Goal: Feedback & Contribution: Submit feedback/report problem

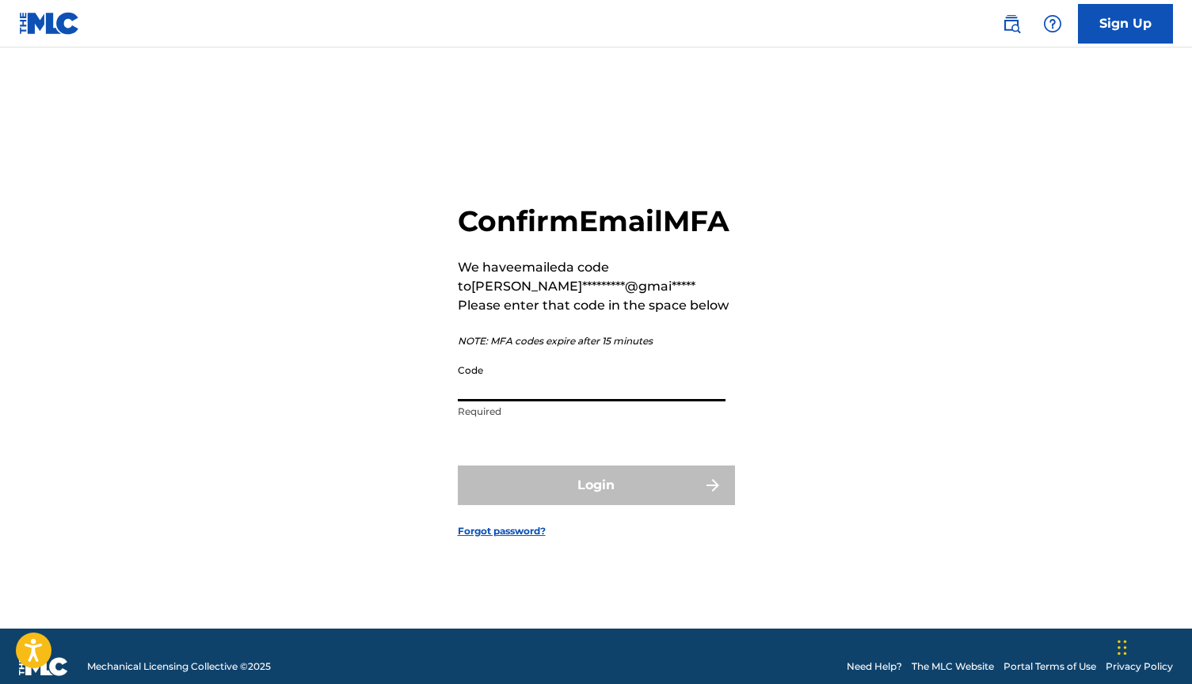
click at [477, 401] on input "Code" at bounding box center [592, 378] width 268 height 45
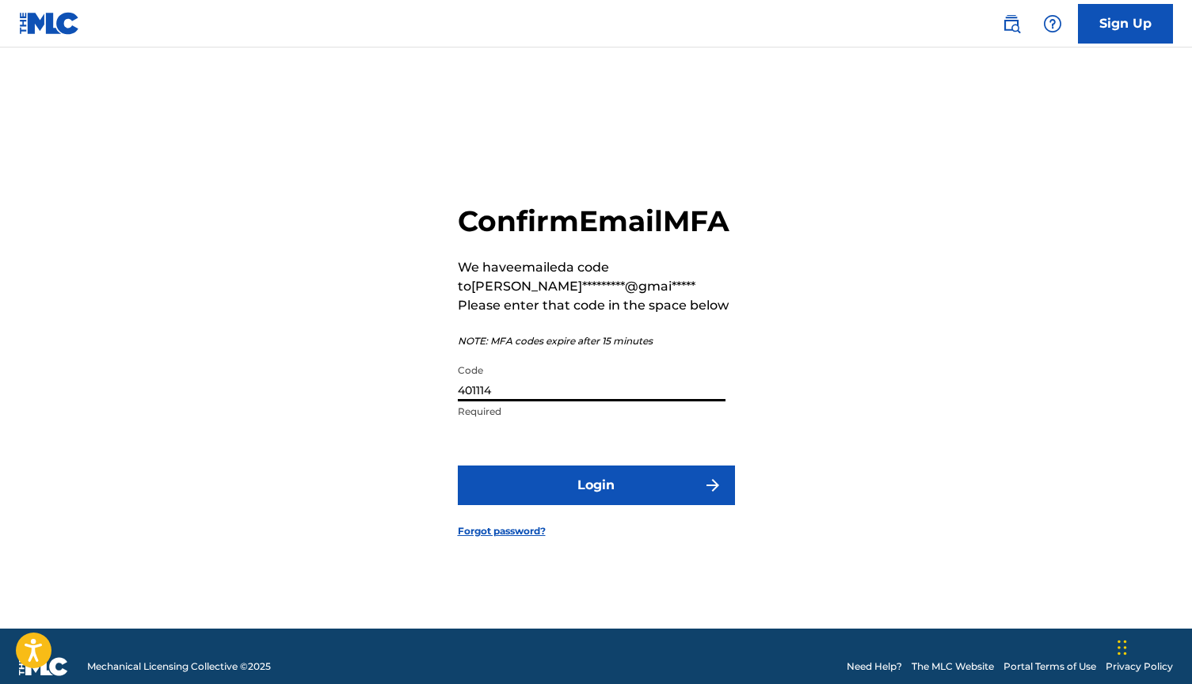
type input "401114"
click at [508, 501] on button "Login" at bounding box center [596, 486] width 277 height 40
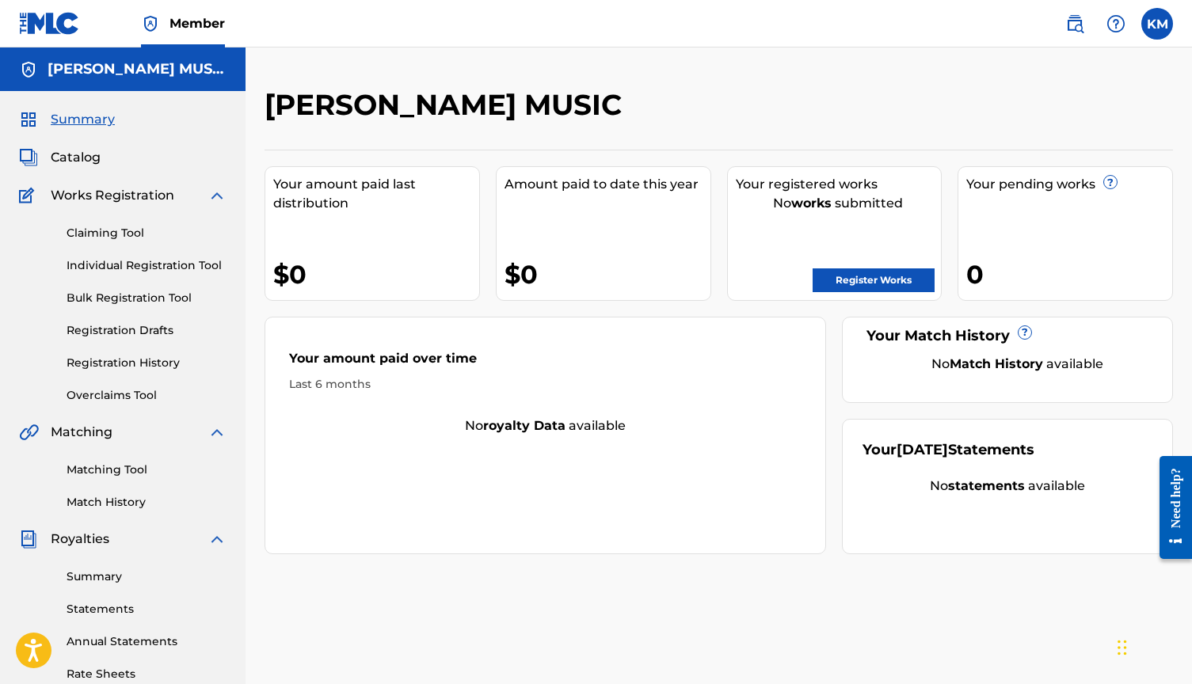
click at [139, 230] on link "Claiming Tool" at bounding box center [147, 233] width 160 height 17
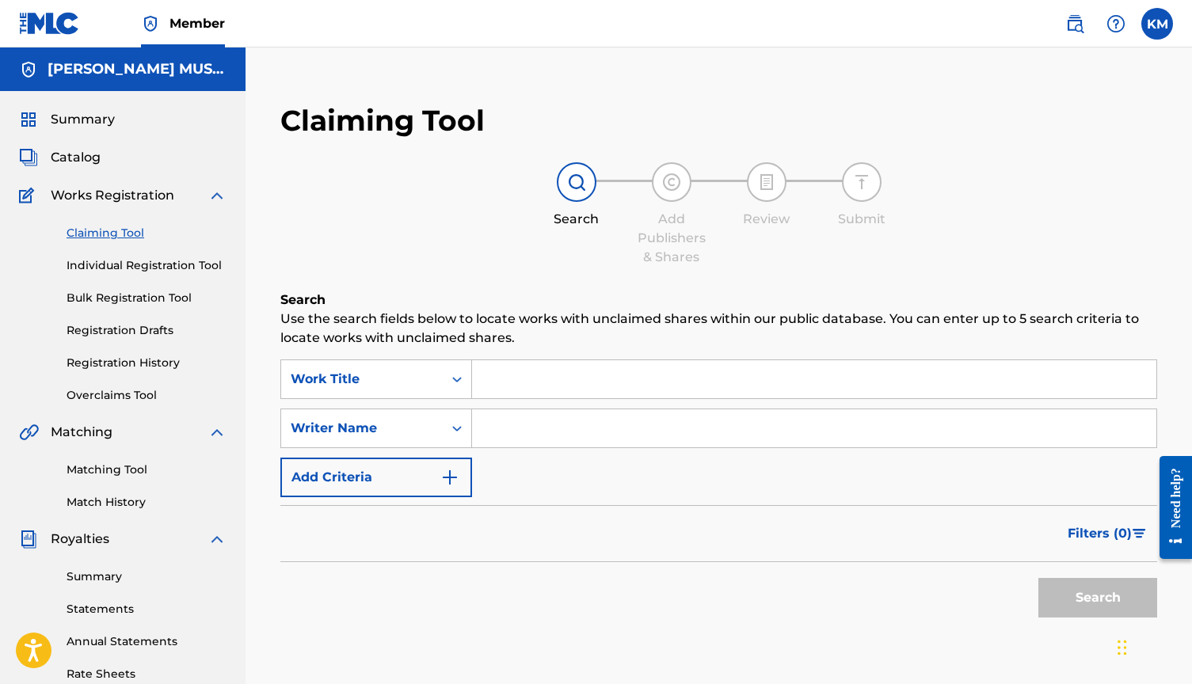
click at [147, 363] on link "Registration History" at bounding box center [147, 363] width 160 height 17
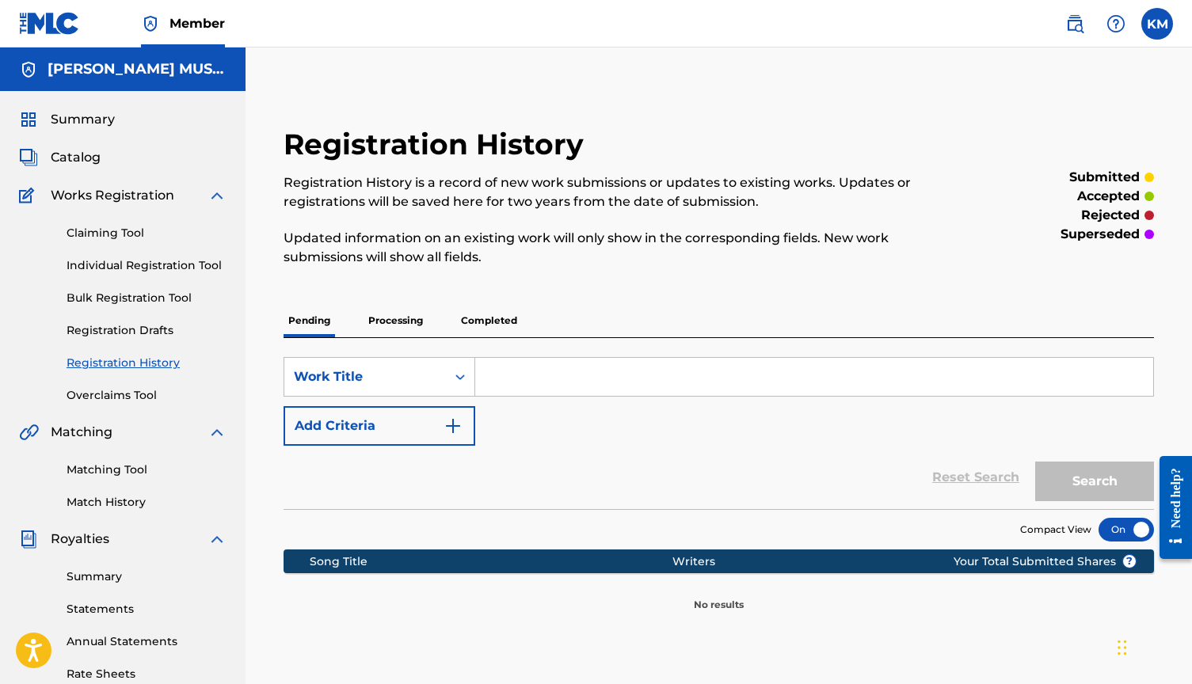
click at [411, 326] on p "Processing" at bounding box center [396, 320] width 64 height 33
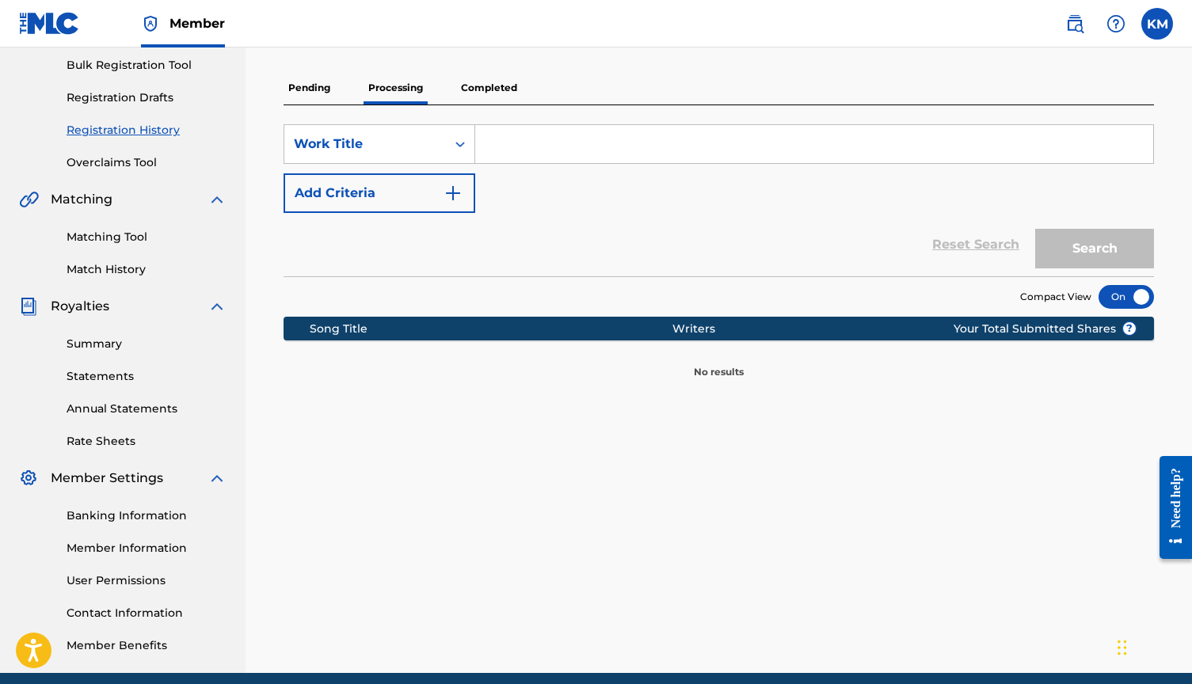
scroll to position [210, 0]
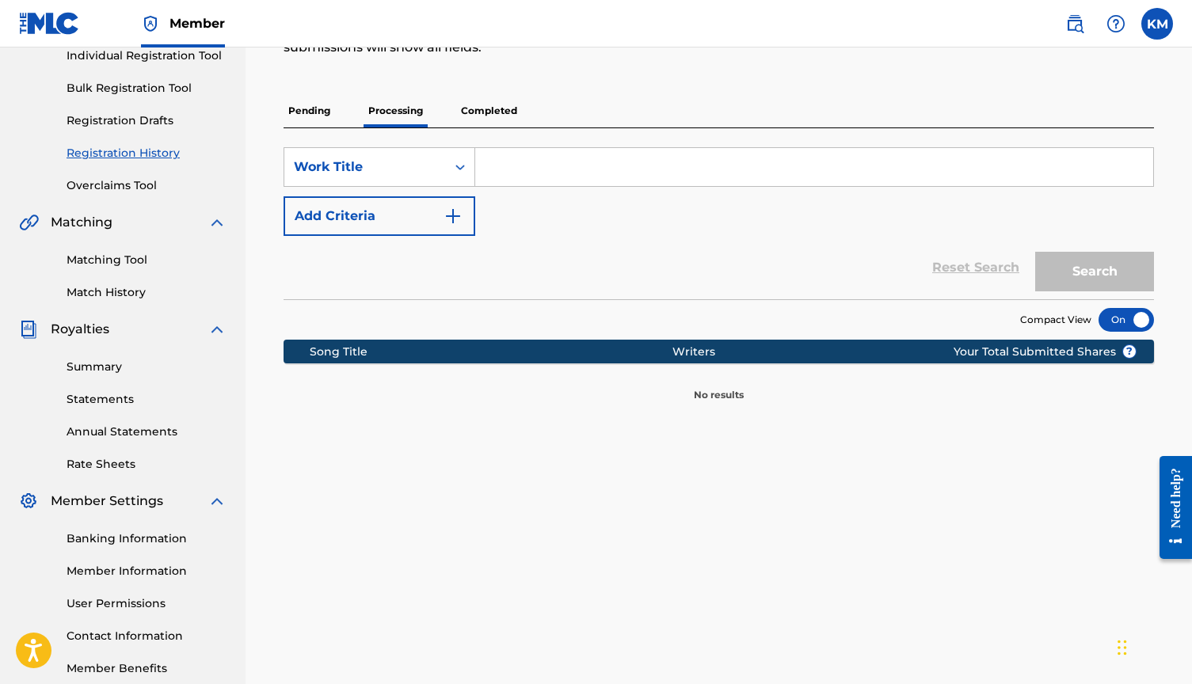
click at [483, 101] on p "Completed" at bounding box center [489, 110] width 66 height 33
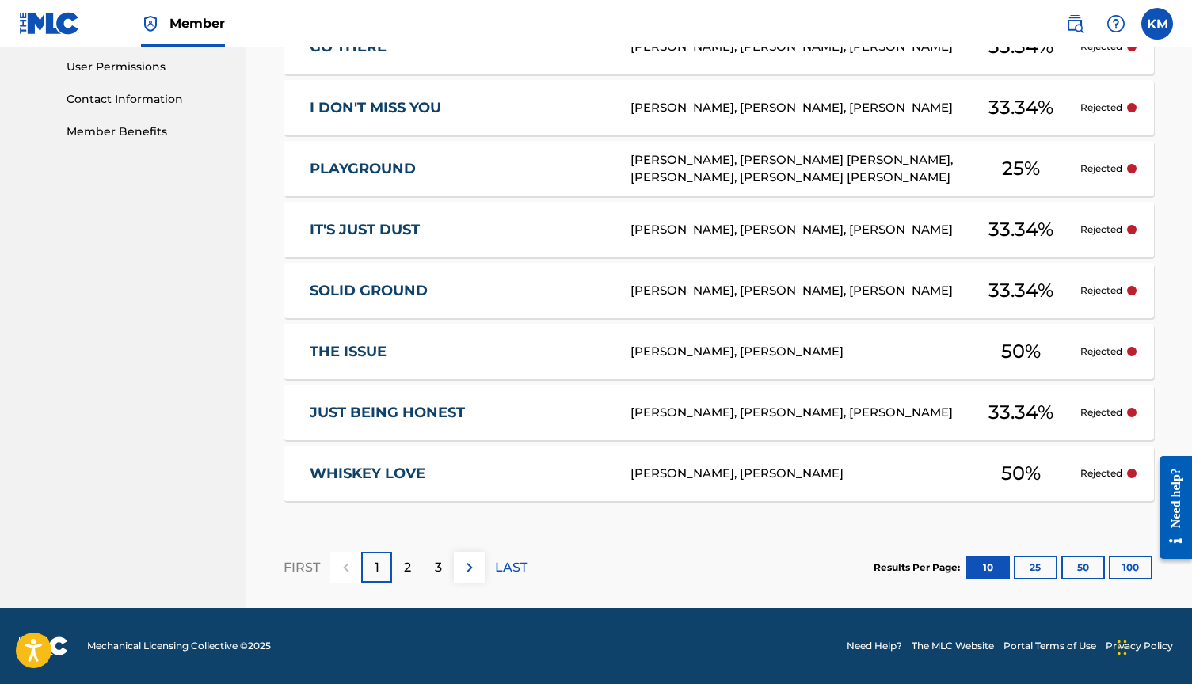
scroll to position [747, 0]
click at [831, 592] on section "FIRST 1 2 3 LAST Results Per Page: 10 25 50 100" at bounding box center [719, 568] width 871 height 82
click at [1123, 474] on div "Rejected" at bounding box center [1108, 474] width 56 height 14
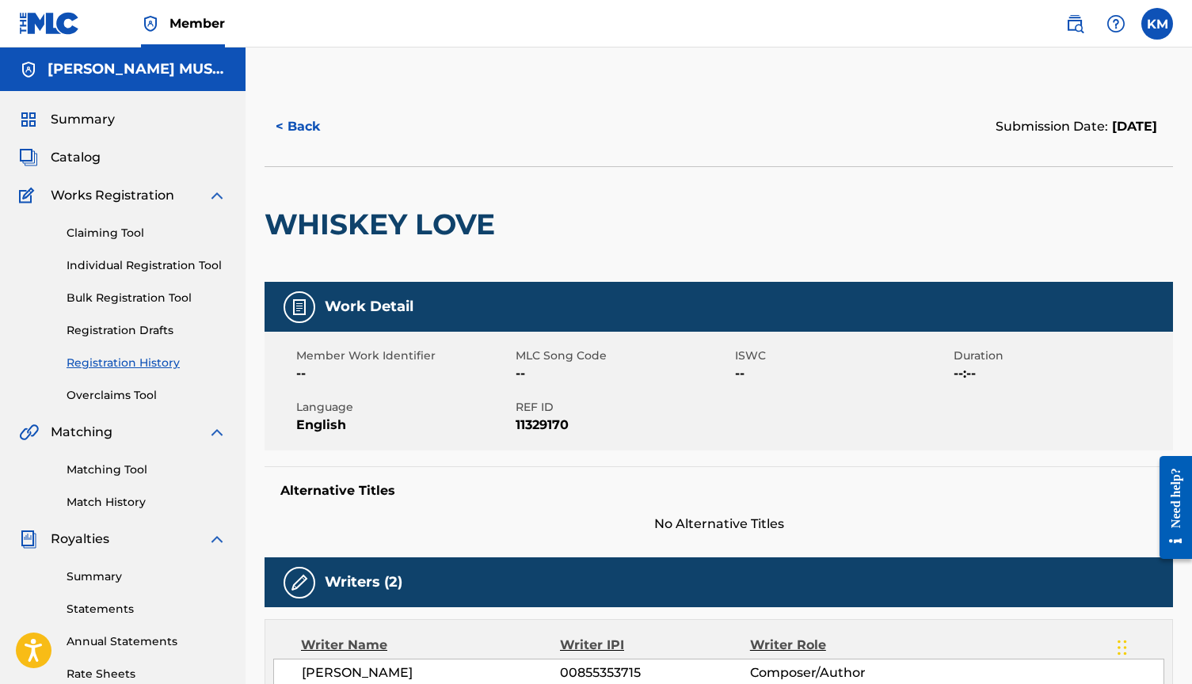
click at [315, 121] on button "< Back" at bounding box center [312, 127] width 95 height 40
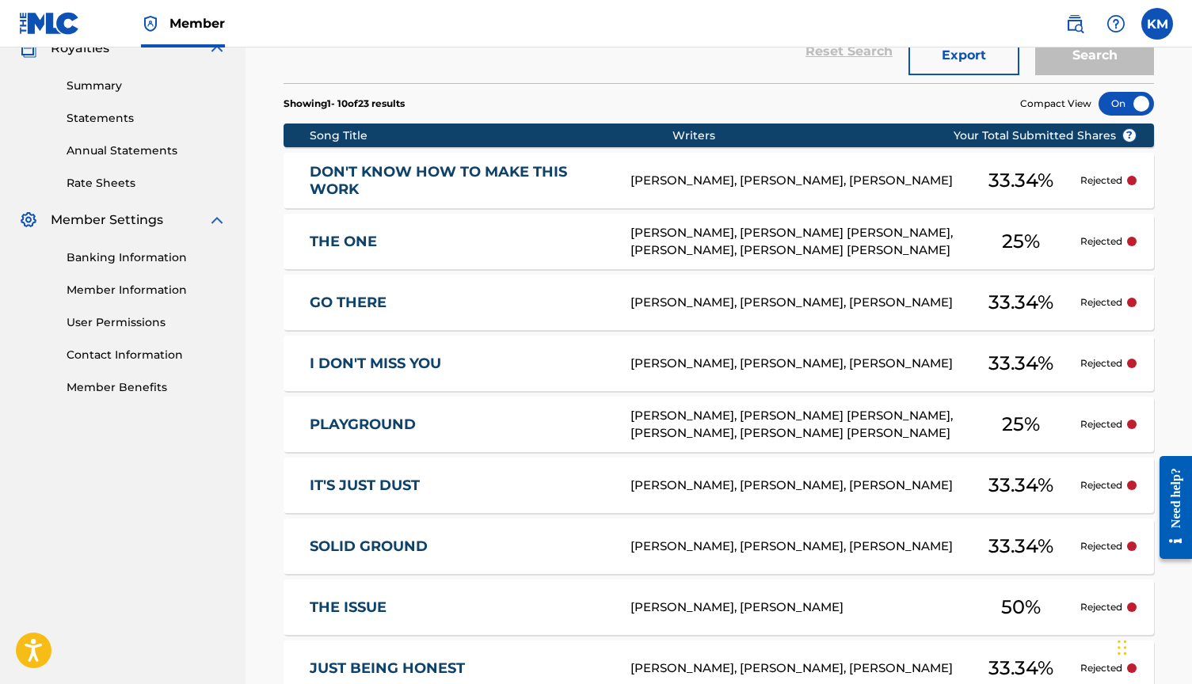
scroll to position [505, 0]
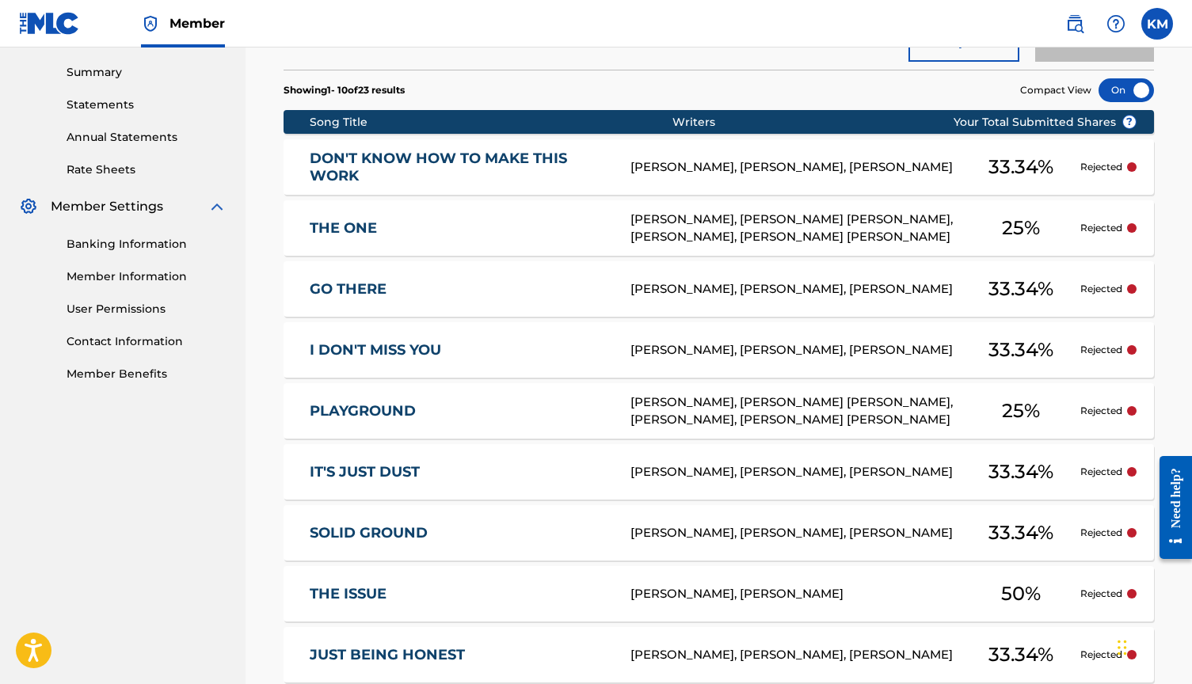
click at [1122, 230] on p "Rejected" at bounding box center [1101, 228] width 42 height 14
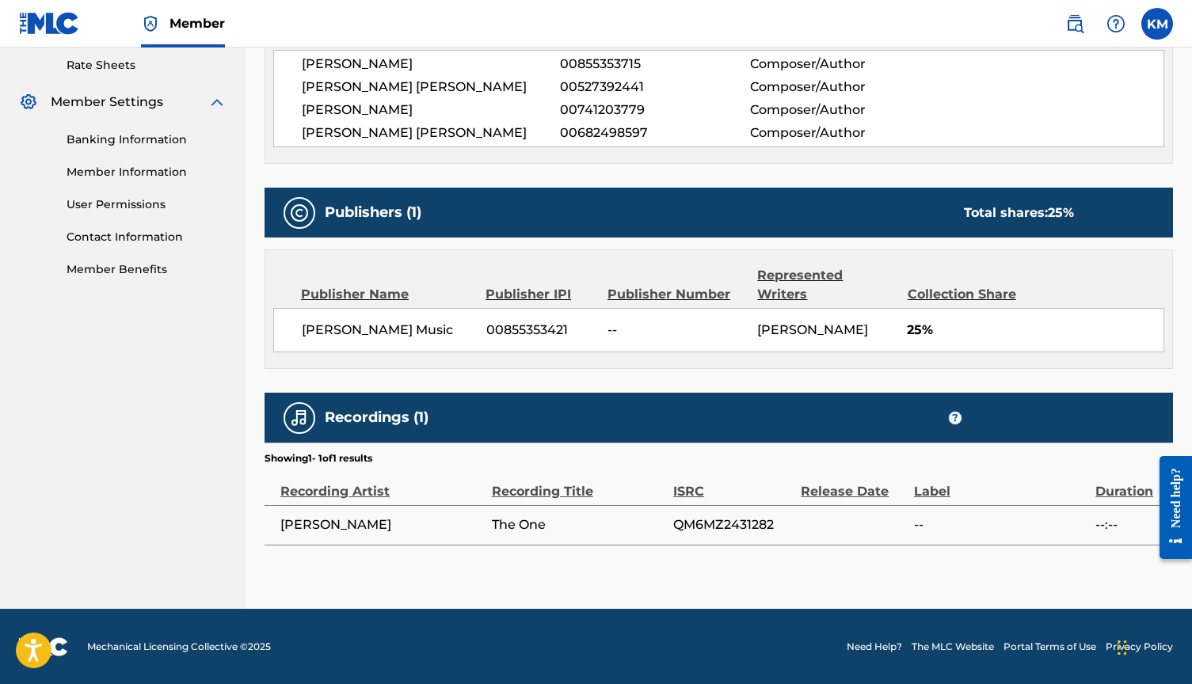
scroll to position [608, 0]
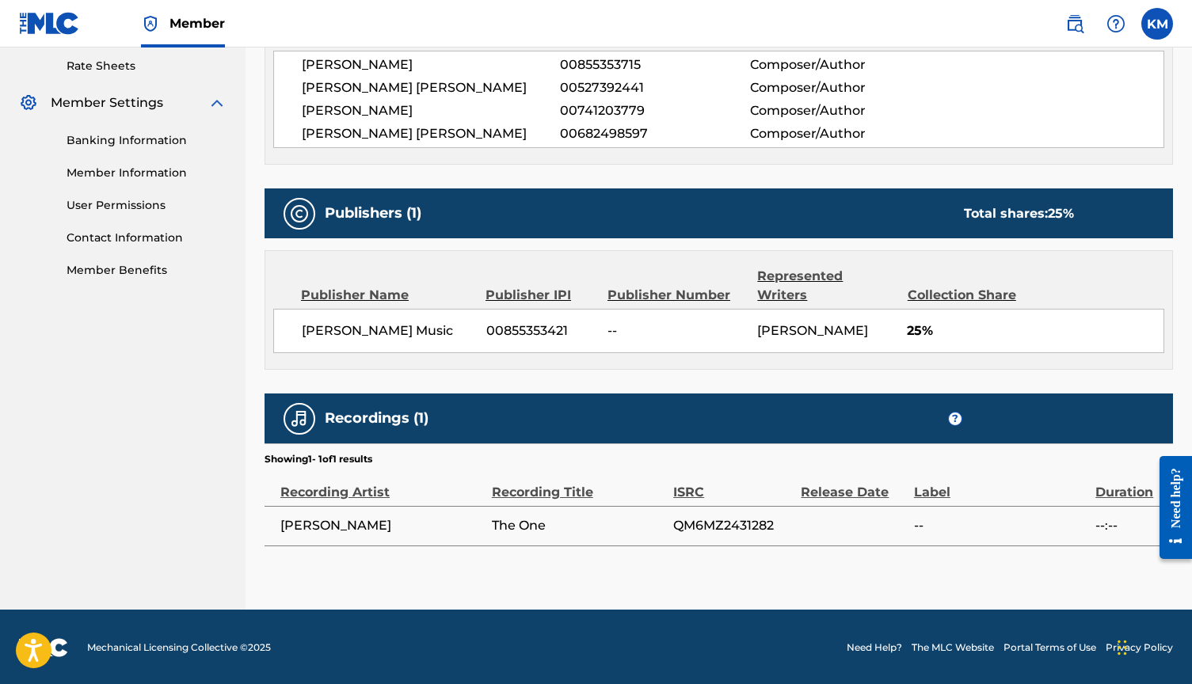
click at [882, 650] on link "Need Help?" at bounding box center [874, 648] width 55 height 14
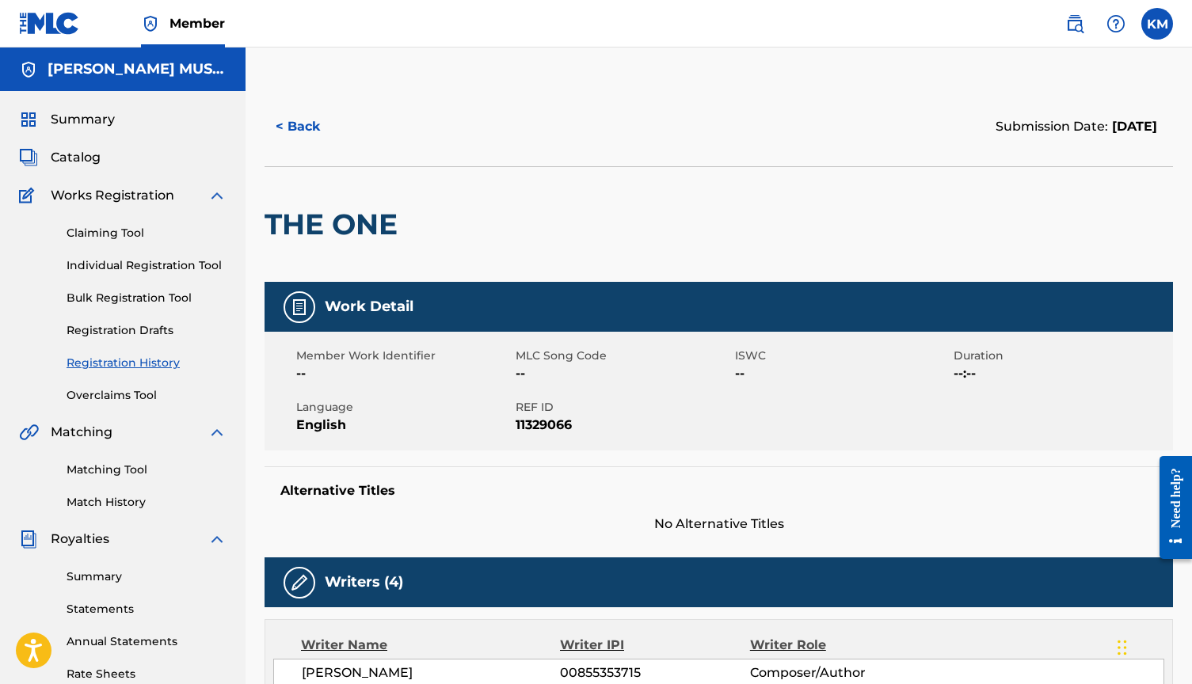
scroll to position [0, 0]
click at [298, 122] on button "< Back" at bounding box center [312, 127] width 95 height 40
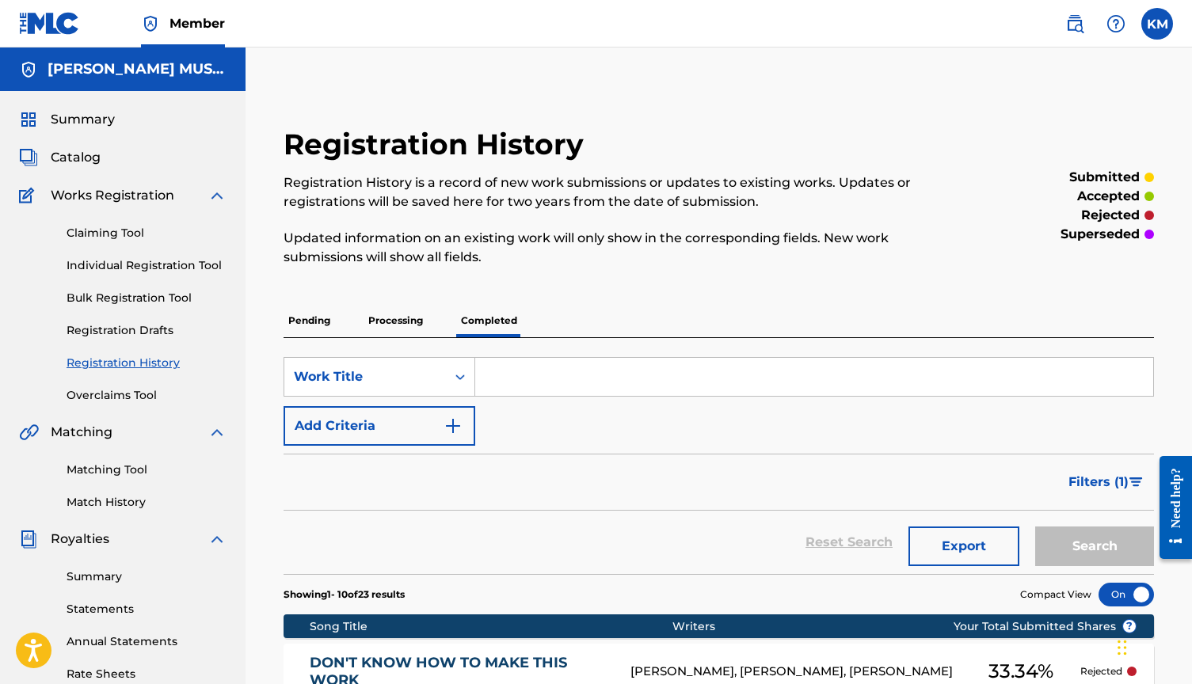
click at [516, 384] on input "Search Form" at bounding box center [814, 377] width 678 height 38
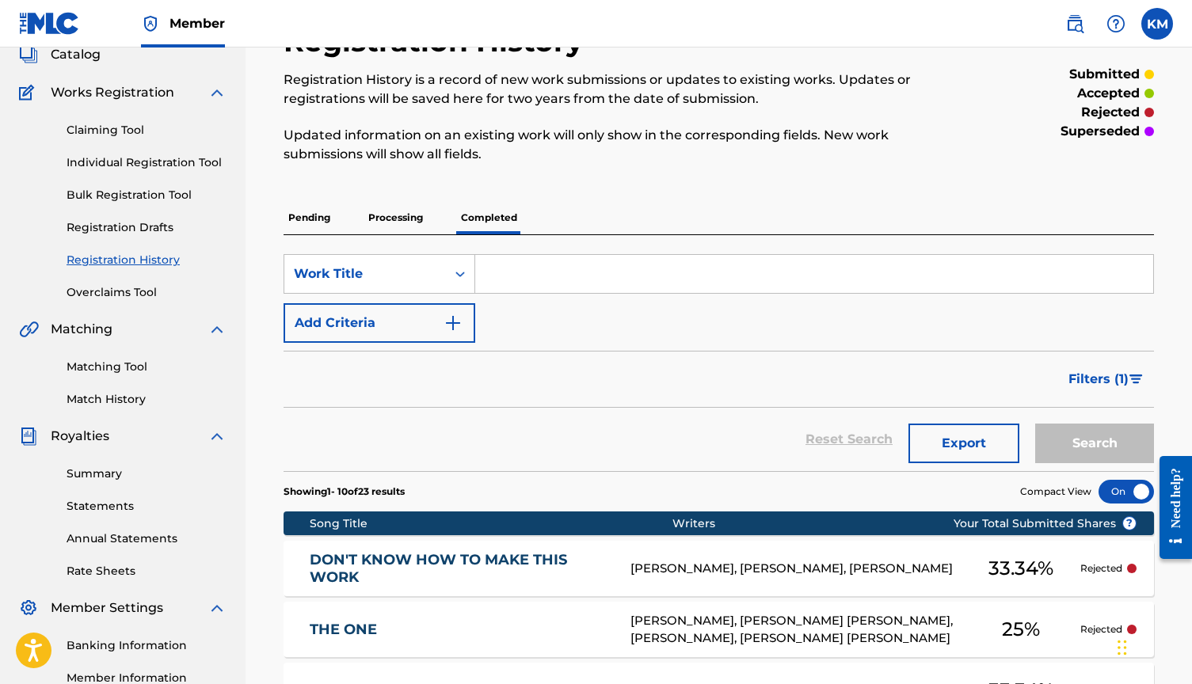
scroll to position [256, 0]
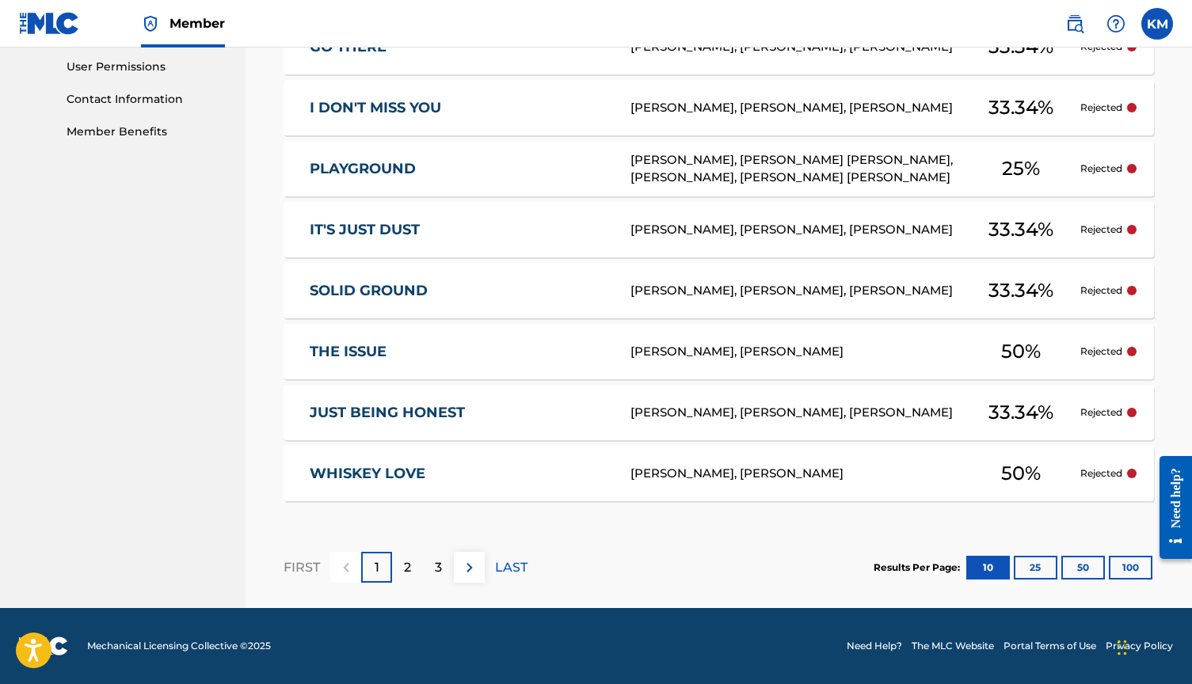
click at [405, 565] on p "2" at bounding box center [407, 567] width 7 height 19
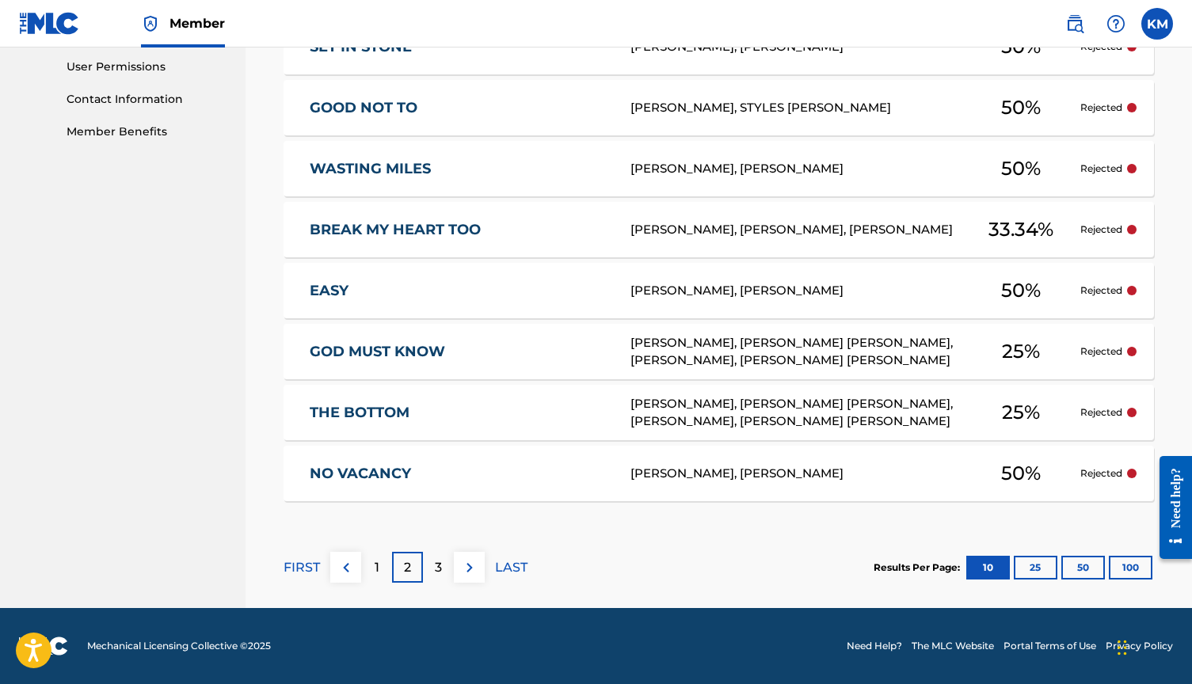
click at [438, 570] on p "3" at bounding box center [438, 567] width 7 height 19
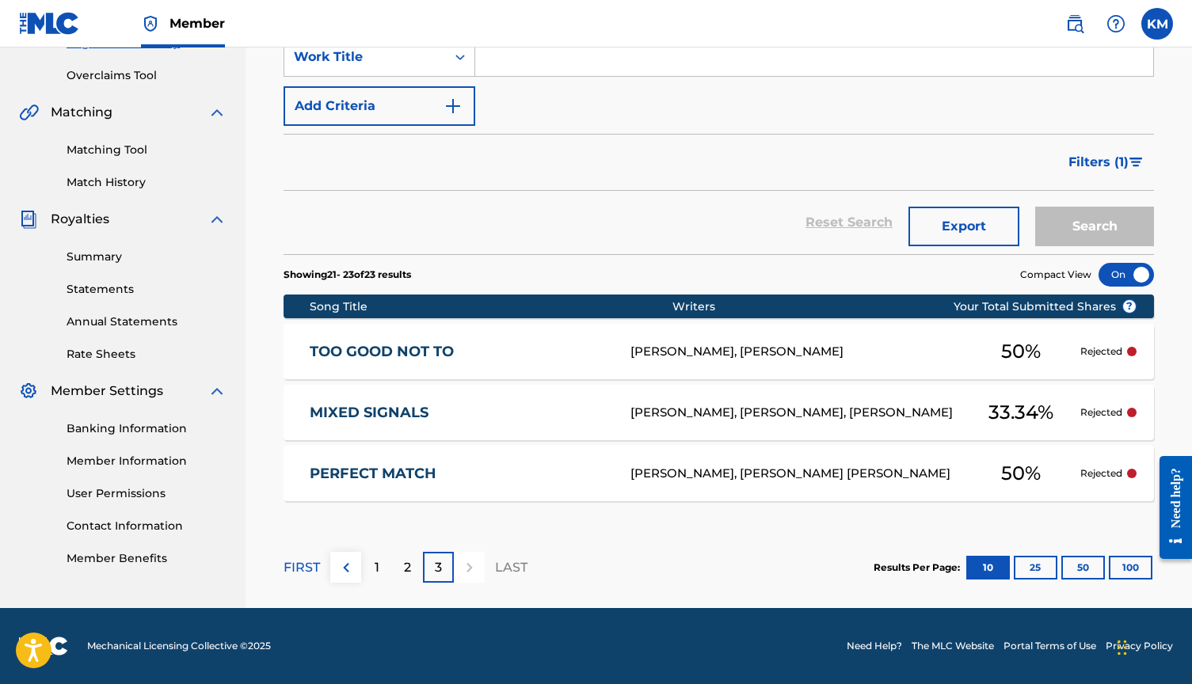
click at [371, 566] on div "1" at bounding box center [376, 567] width 31 height 31
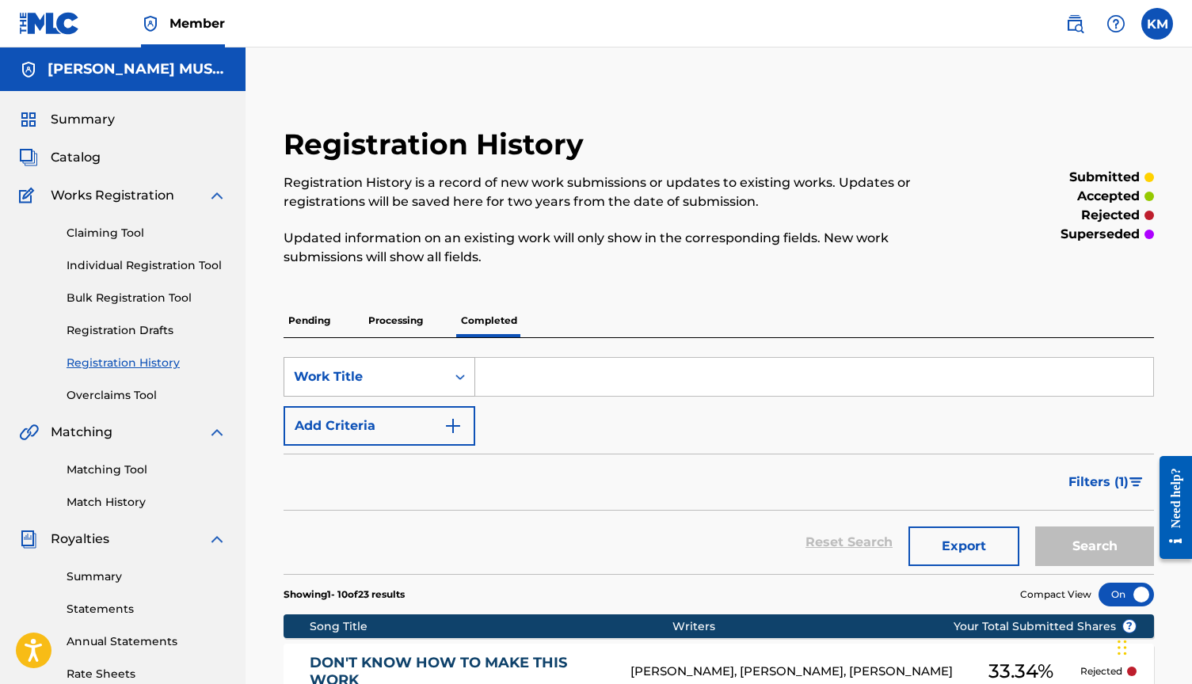
scroll to position [0, 0]
click at [504, 381] on input "Search Form" at bounding box center [814, 377] width 678 height 38
type input "Fixer Upper"
click at [1062, 546] on button "Search" at bounding box center [1094, 547] width 119 height 40
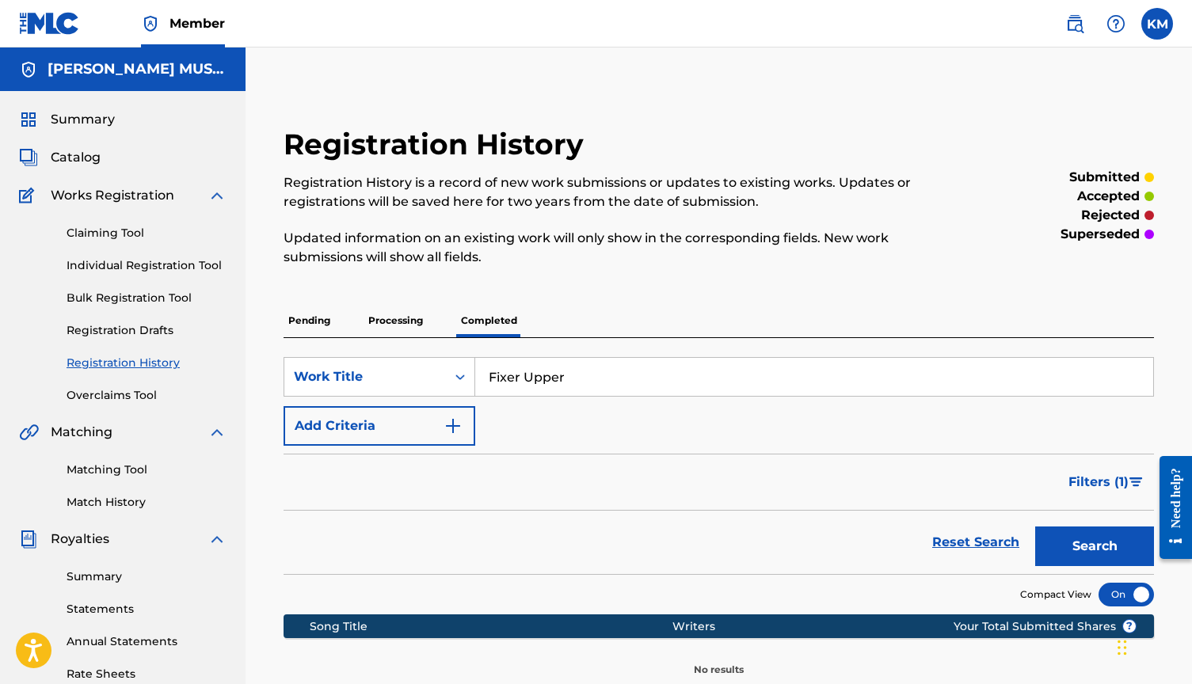
click at [326, 320] on p "Pending" at bounding box center [309, 320] width 51 height 33
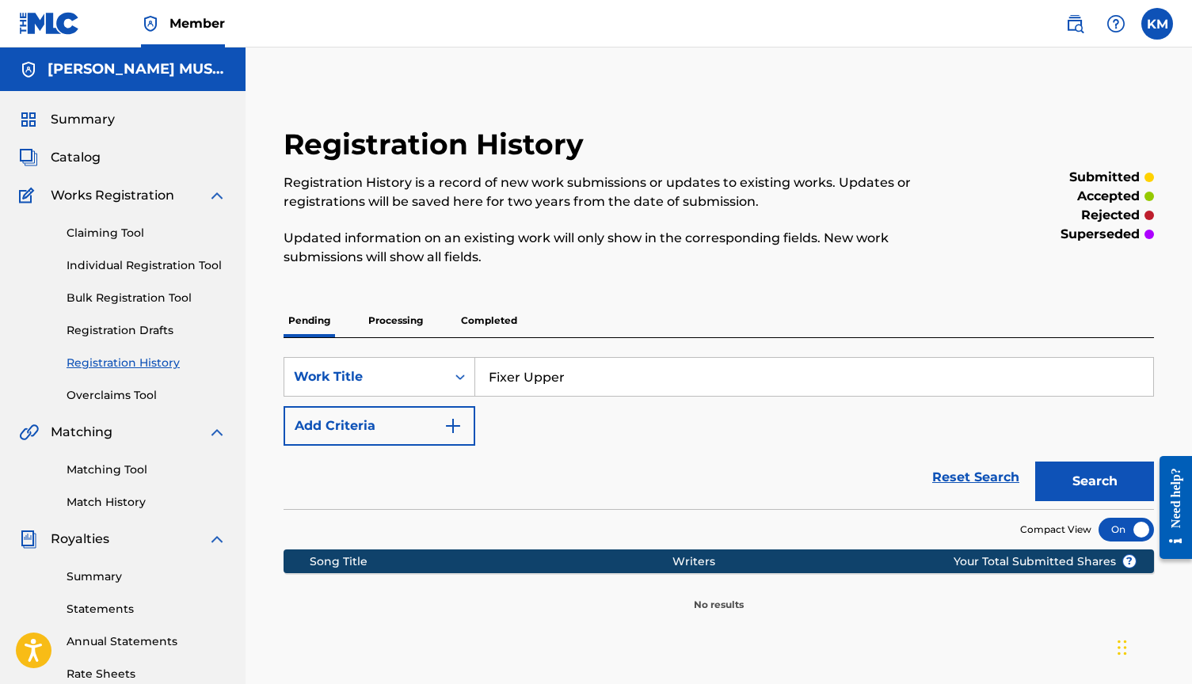
click at [583, 382] on input "Fixer Upper" at bounding box center [814, 377] width 678 height 38
click at [119, 242] on div "Claiming Tool Individual Registration Tool Bulk Registration Tool Registration …" at bounding box center [123, 304] width 208 height 199
click at [119, 232] on link "Claiming Tool" at bounding box center [147, 233] width 160 height 17
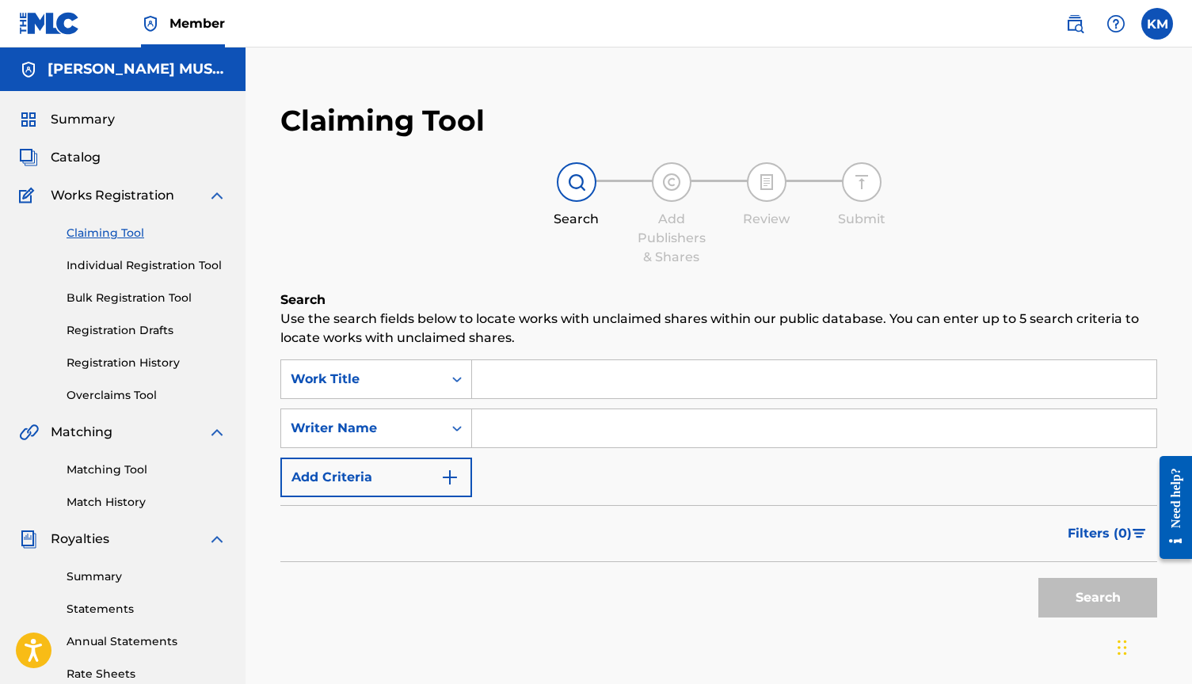
click at [526, 372] on input "Search Form" at bounding box center [814, 379] width 684 height 38
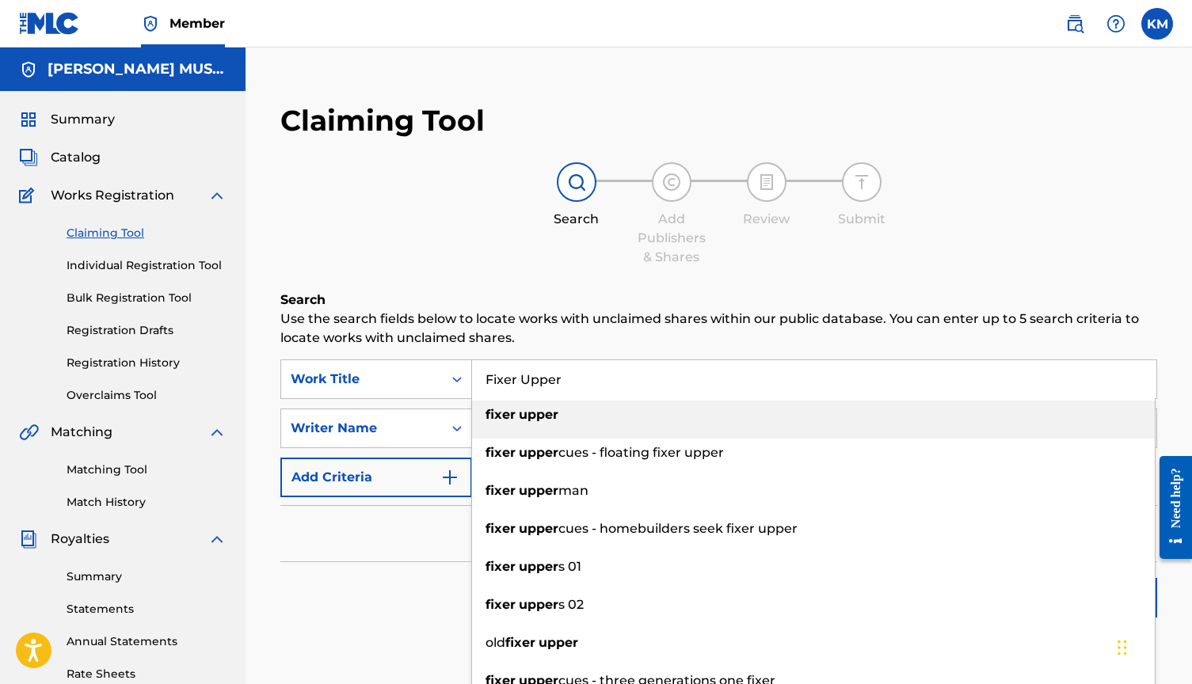
type input "Fixer Upper"
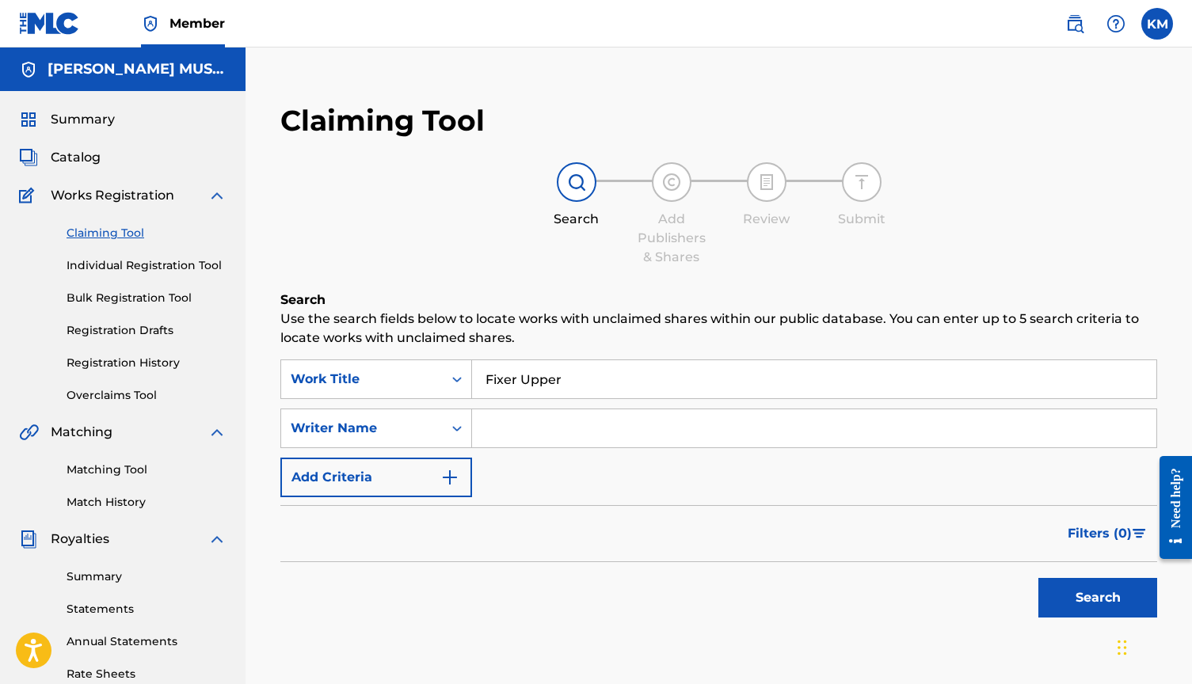
click at [526, 441] on input "Search Form" at bounding box center [814, 429] width 684 height 38
type input "[PERSON_NAME]"
click at [1053, 590] on button "Search" at bounding box center [1097, 598] width 119 height 40
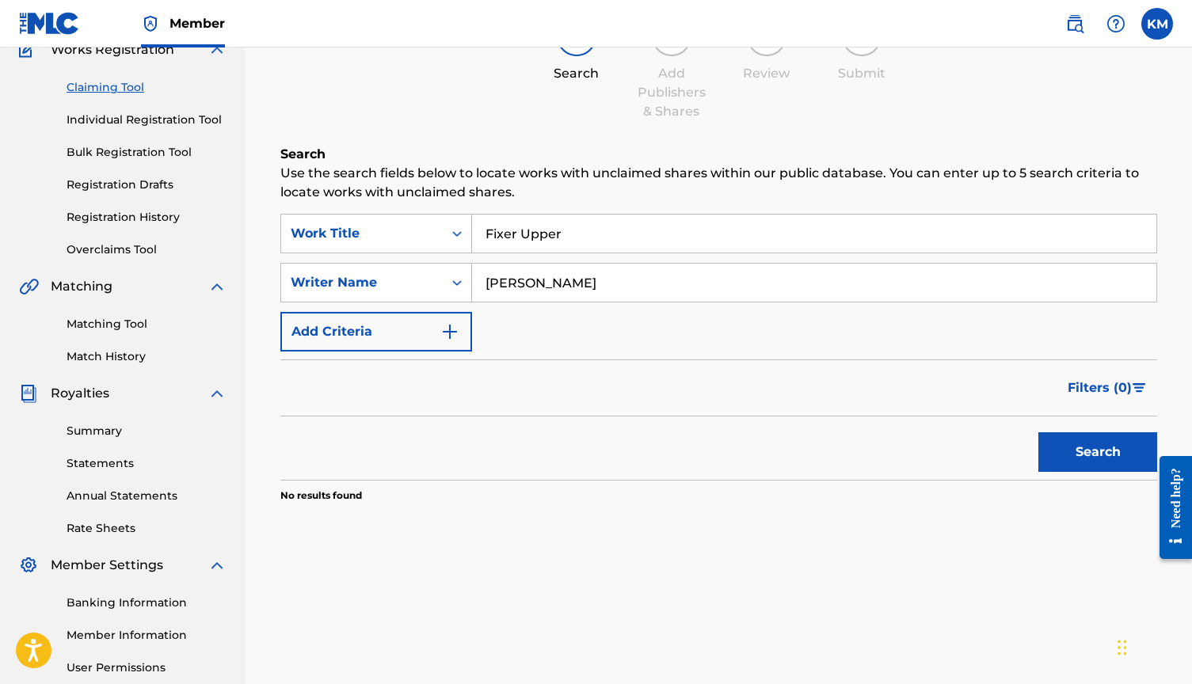
click at [448, 336] on img "Search Form" at bounding box center [449, 331] width 19 height 19
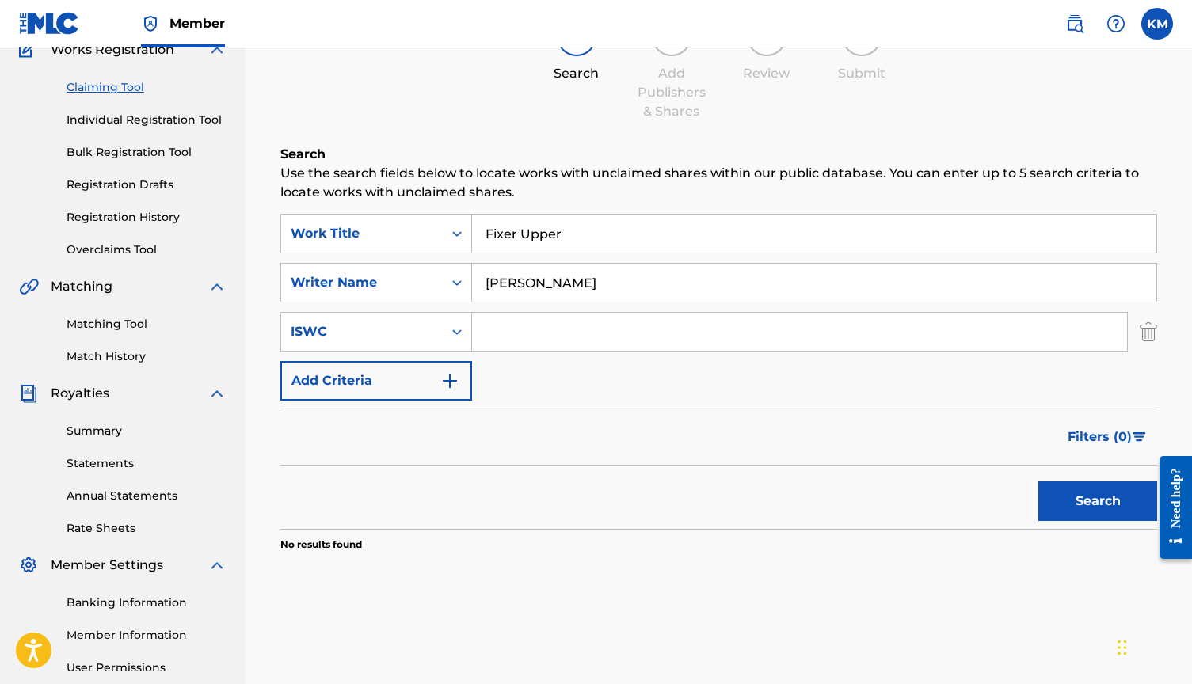
click at [520, 330] on input "Search Form" at bounding box center [799, 332] width 655 height 38
click at [541, 232] on input "Fixer Upper" at bounding box center [814, 234] width 684 height 38
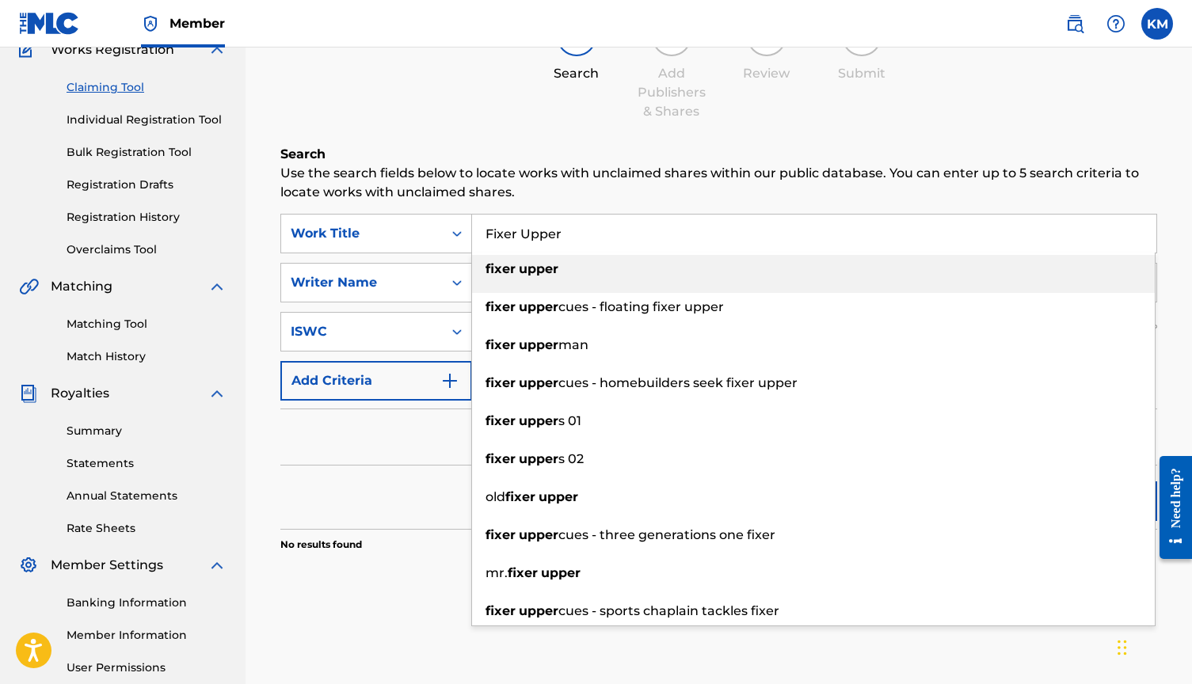
click at [541, 232] on input "Fixer Upper" at bounding box center [814, 234] width 684 height 38
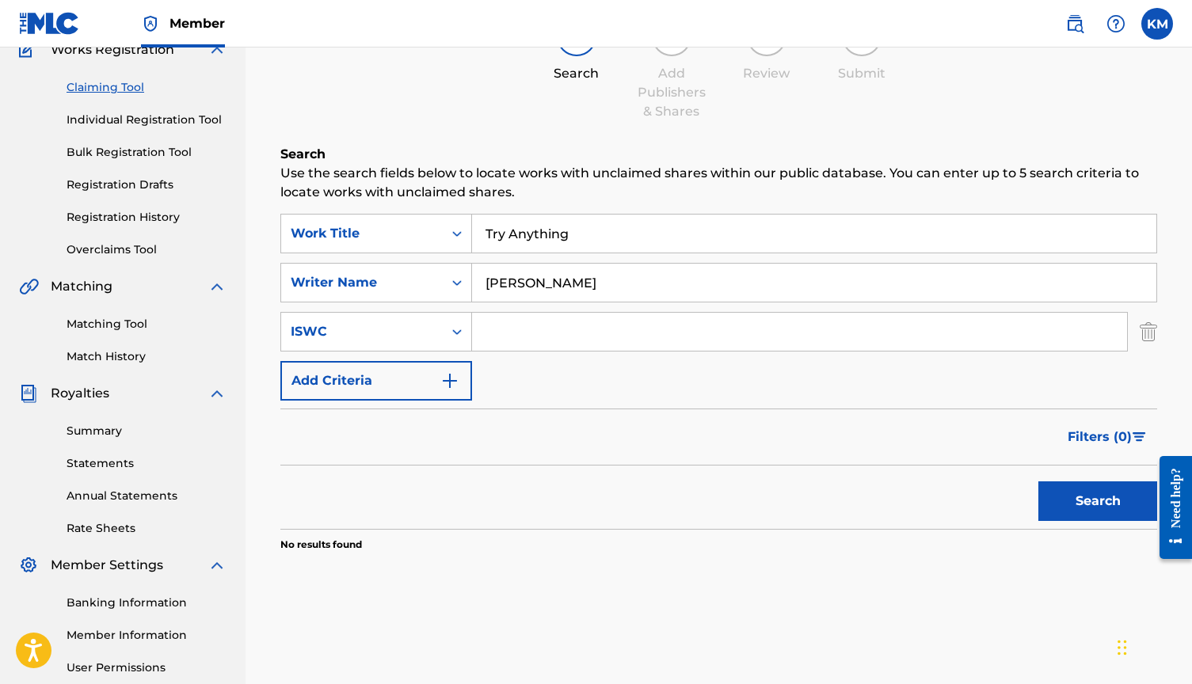
click at [433, 420] on div "Filters ( 0 )" at bounding box center [718, 437] width 877 height 57
click at [1066, 502] on button "Search" at bounding box center [1097, 502] width 119 height 40
click at [486, 231] on input "Try Anything" at bounding box center [814, 234] width 684 height 38
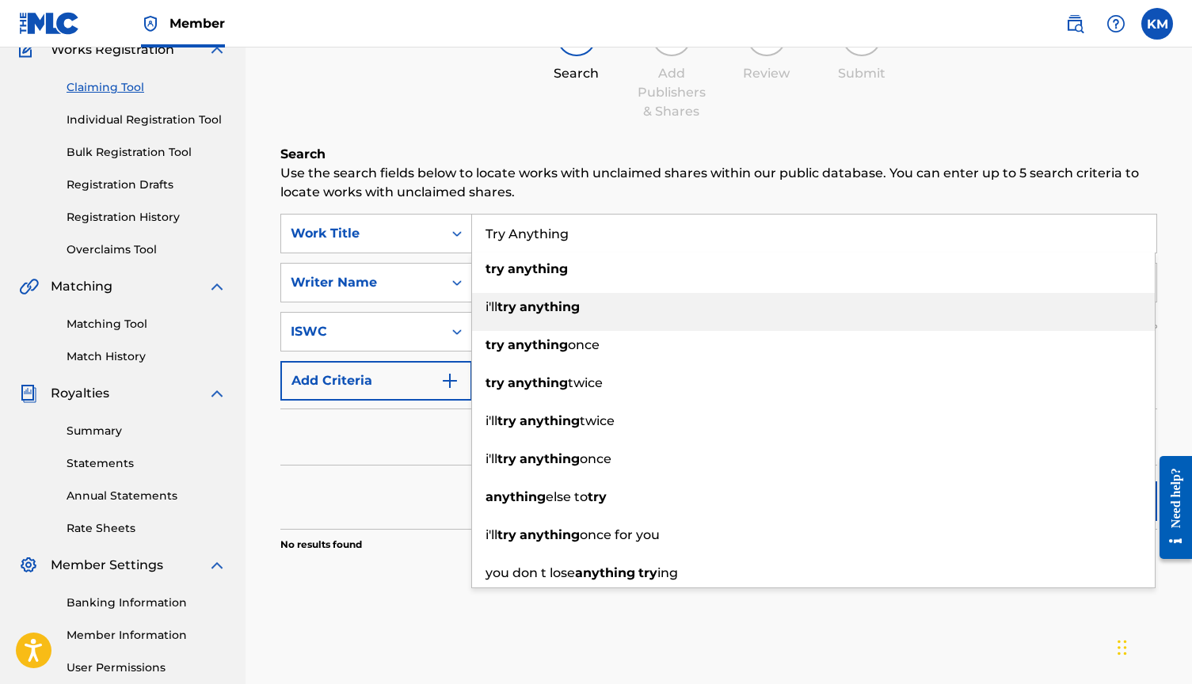
click at [531, 311] on strong "anything" at bounding box center [550, 306] width 60 height 15
type input "i'll try anything"
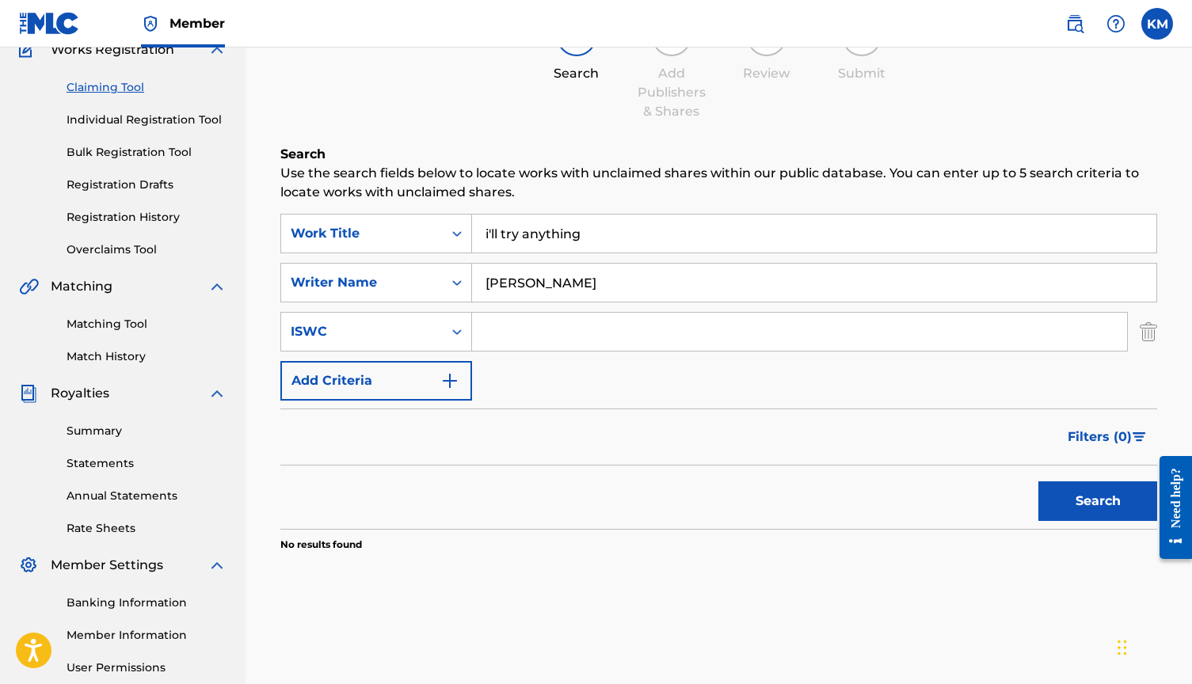
click at [1073, 494] on button "Search" at bounding box center [1097, 502] width 119 height 40
click at [696, 292] on input "[PERSON_NAME]" at bounding box center [814, 283] width 684 height 38
type input "[PERSON_NAME]"
click at [1059, 500] on button "Search" at bounding box center [1097, 502] width 119 height 40
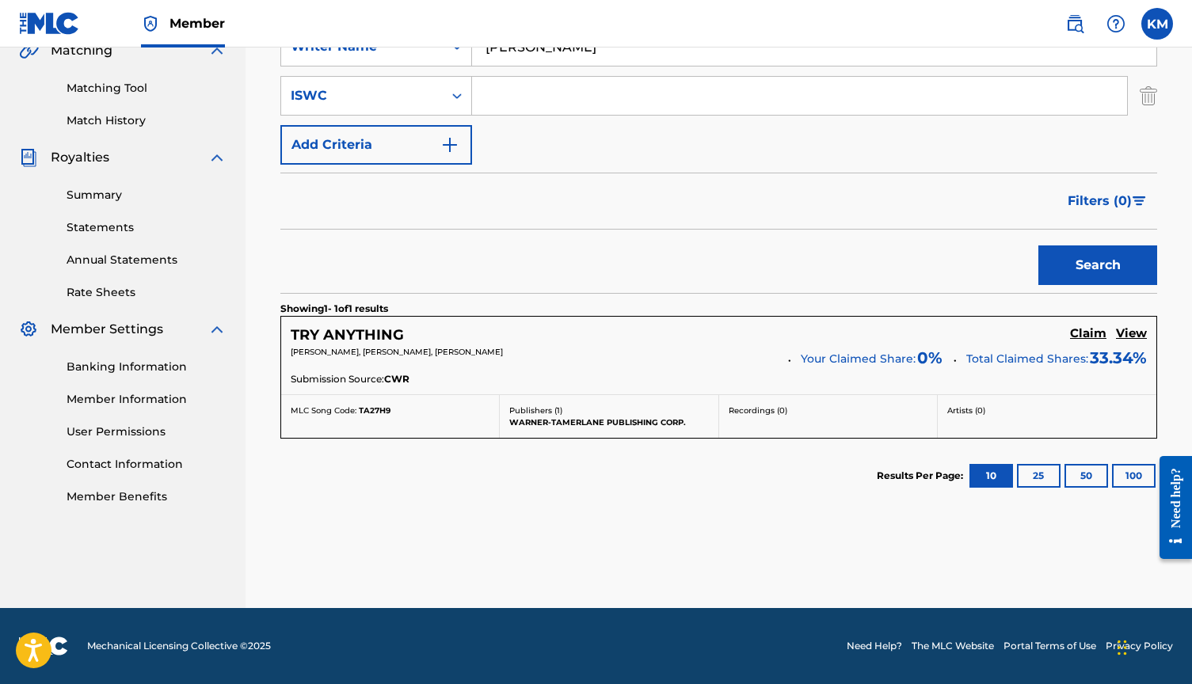
scroll to position [382, 0]
click at [1094, 328] on h5 "Claim" at bounding box center [1088, 333] width 36 height 15
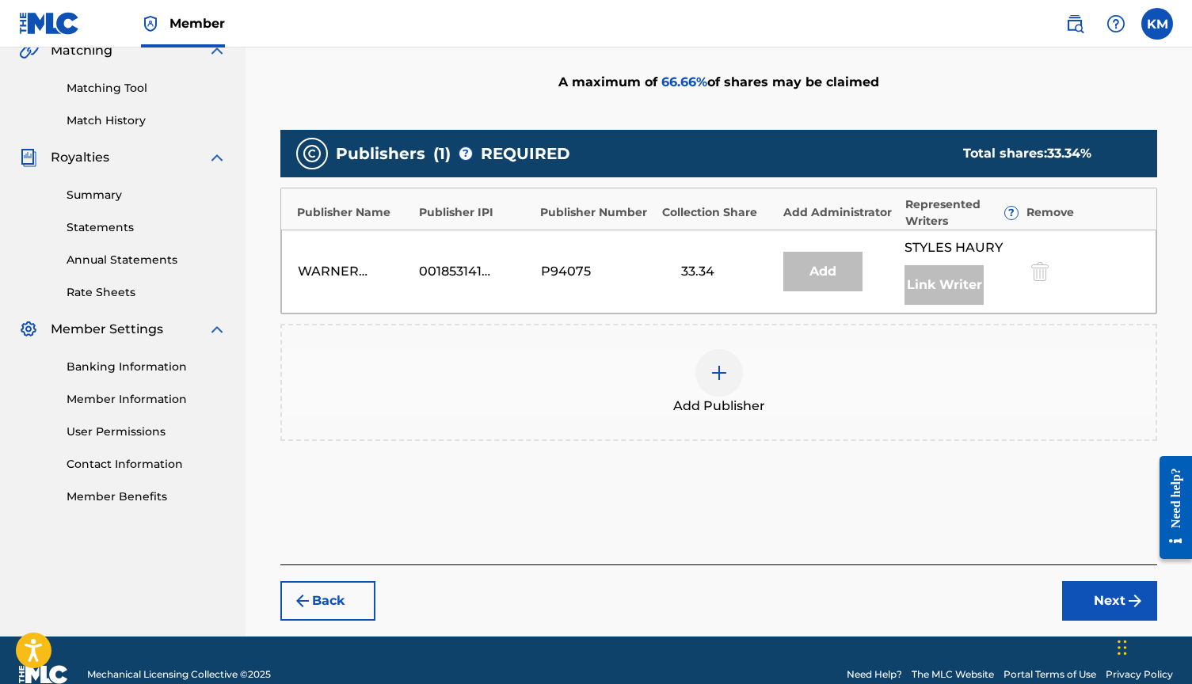
click at [725, 373] on img at bounding box center [719, 373] width 19 height 19
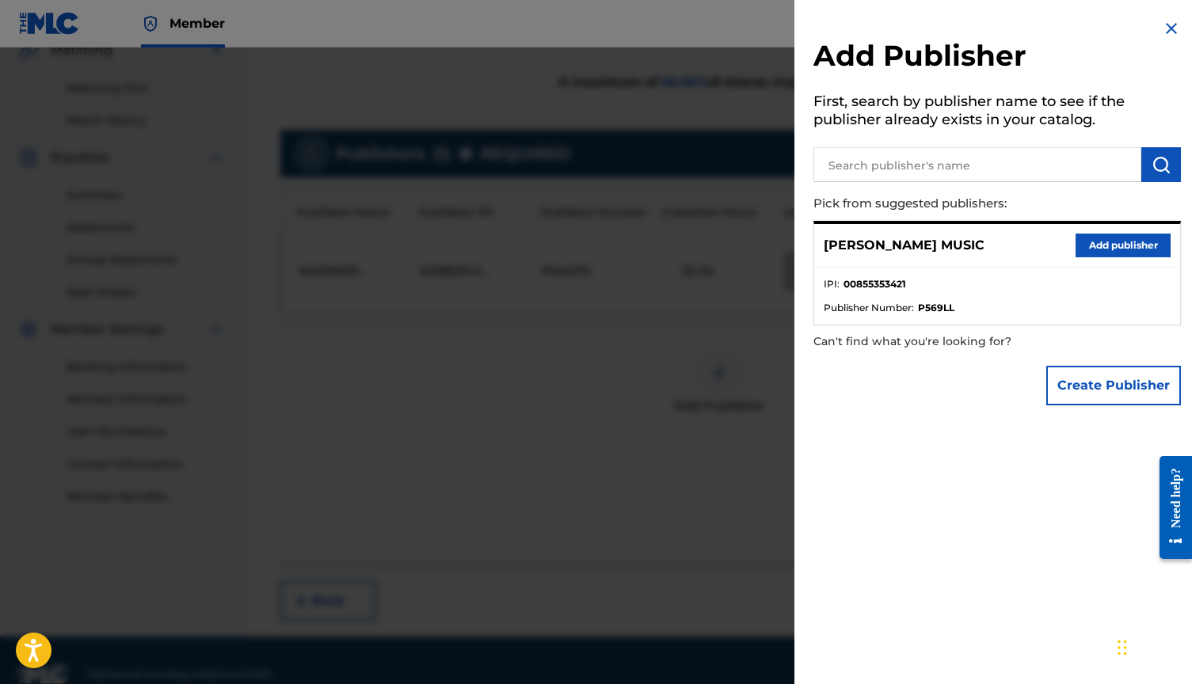
click at [1117, 244] on button "Add publisher" at bounding box center [1123, 246] width 95 height 24
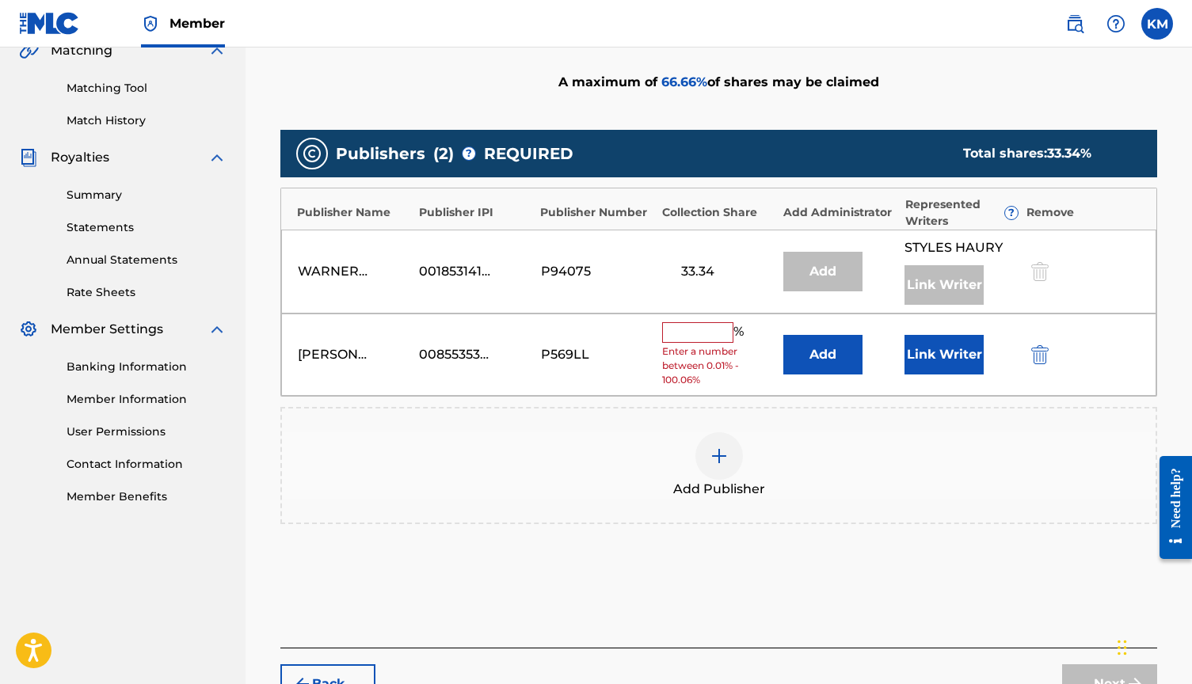
click at [712, 340] on div "%" at bounding box center [705, 332] width 86 height 21
click at [712, 334] on input "text" at bounding box center [697, 332] width 71 height 21
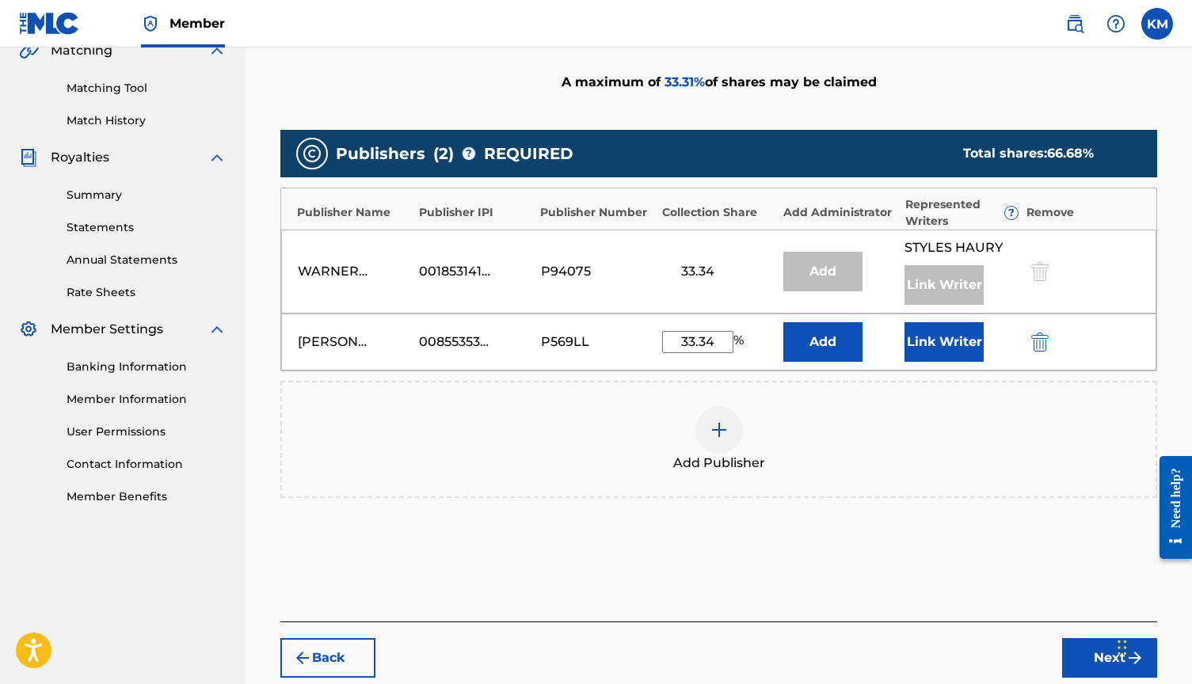
type input "33.34"
click at [821, 349] on button "Add" at bounding box center [822, 342] width 79 height 40
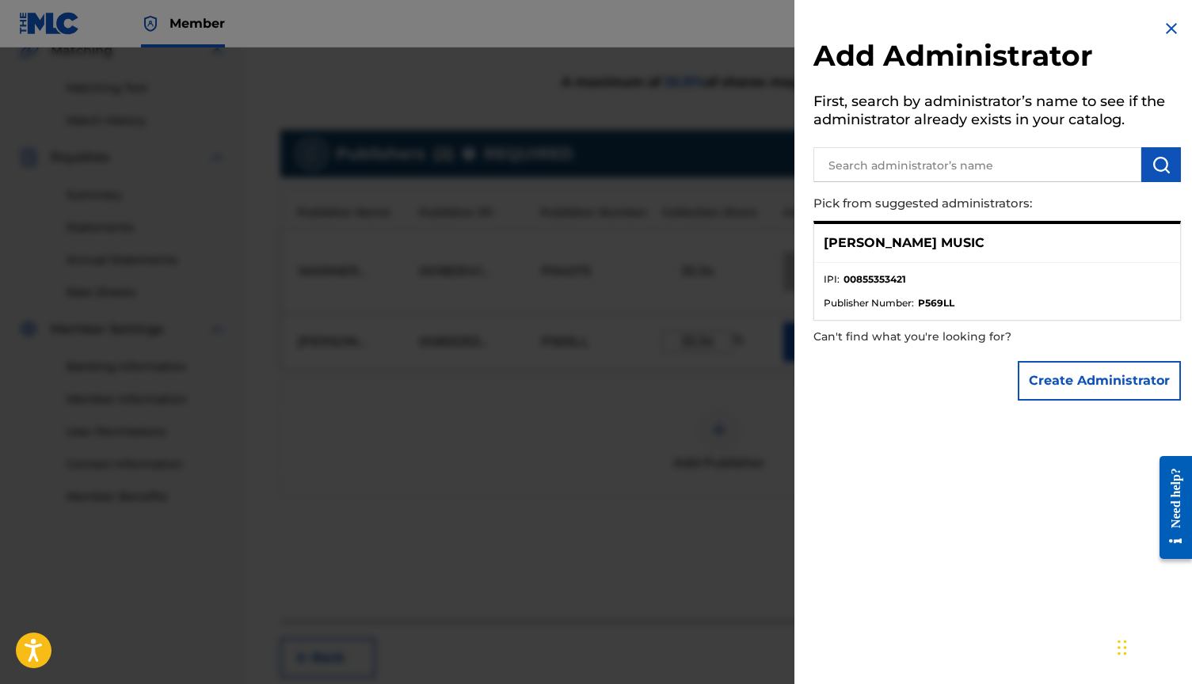
click at [877, 244] on p "[PERSON_NAME] MUSIC" at bounding box center [904, 243] width 161 height 19
click at [1009, 250] on div "[PERSON_NAME] MUSIC" at bounding box center [997, 243] width 366 height 39
click at [1012, 221] on div "[PERSON_NAME] MUSIC IPI : 00855353421 Publisher Number : P569LL" at bounding box center [997, 271] width 368 height 100
click at [927, 238] on p "[PERSON_NAME] MUSIC" at bounding box center [904, 243] width 161 height 19
click at [927, 310] on ul "IPI : 00855353421 Publisher Number : P569LL" at bounding box center [997, 291] width 366 height 57
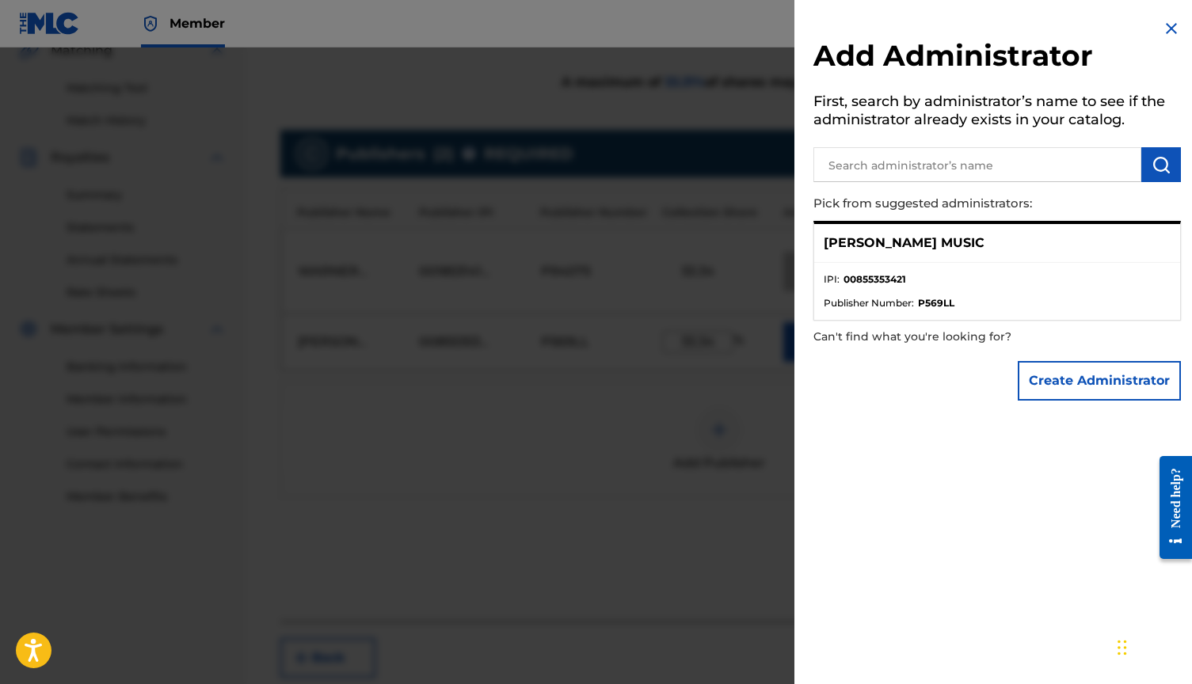
click at [939, 306] on strong "P569LL" at bounding box center [936, 303] width 36 height 14
click at [897, 283] on strong "00855353421" at bounding box center [875, 279] width 63 height 14
click at [1167, 25] on img at bounding box center [1171, 28] width 19 height 19
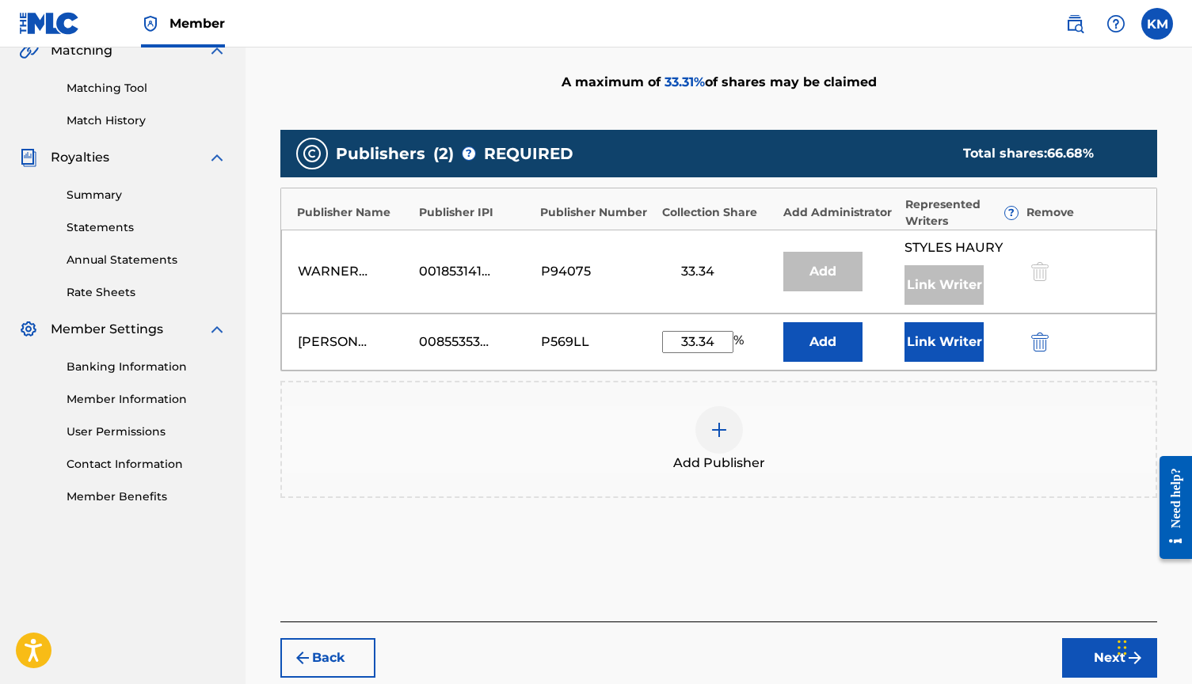
click at [957, 331] on button "Link Writer" at bounding box center [944, 342] width 79 height 40
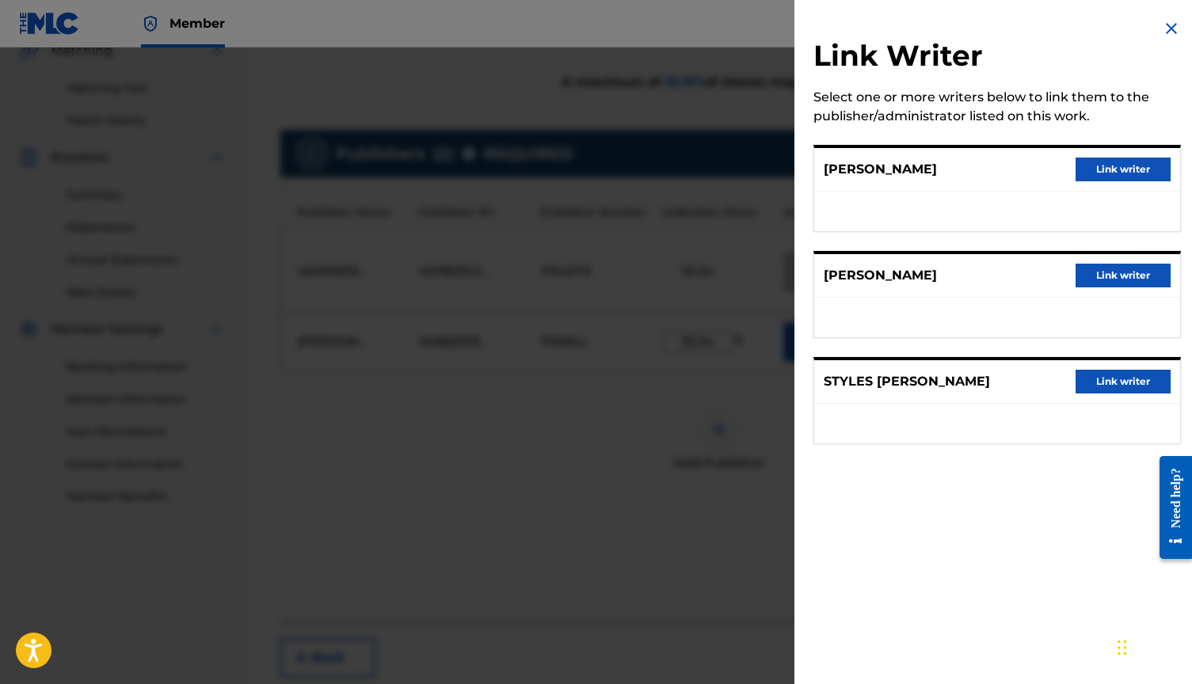
click at [1122, 280] on button "Link writer" at bounding box center [1123, 276] width 95 height 24
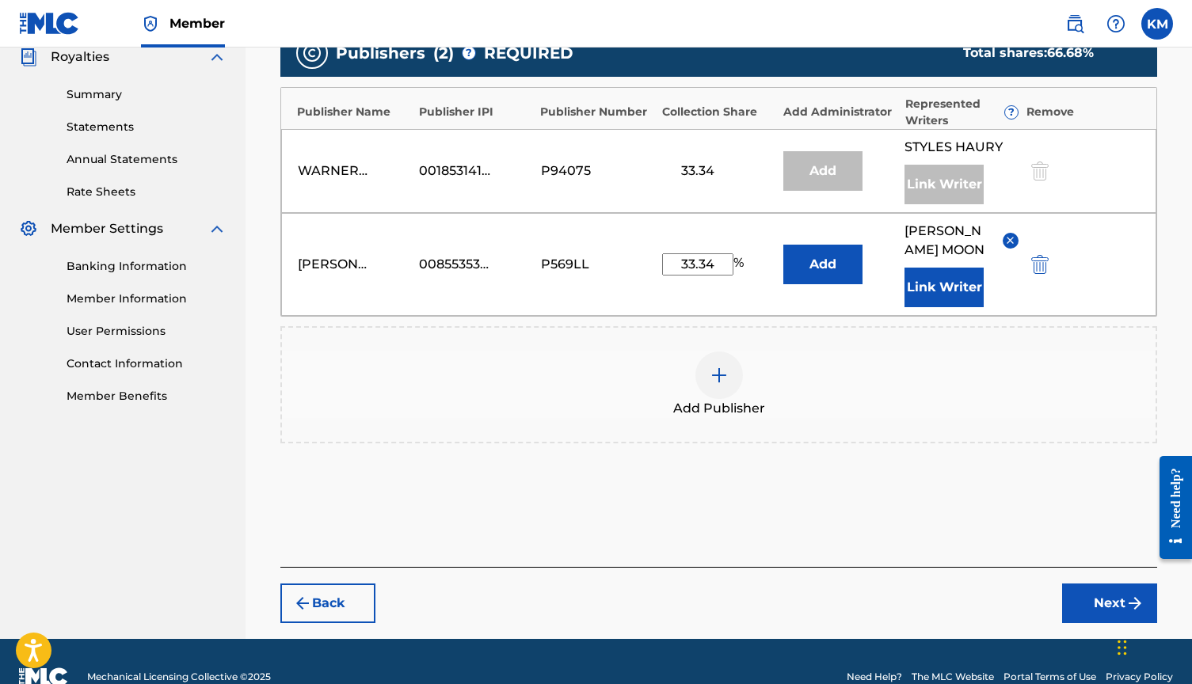
click at [1073, 589] on button "Next" at bounding box center [1109, 604] width 95 height 40
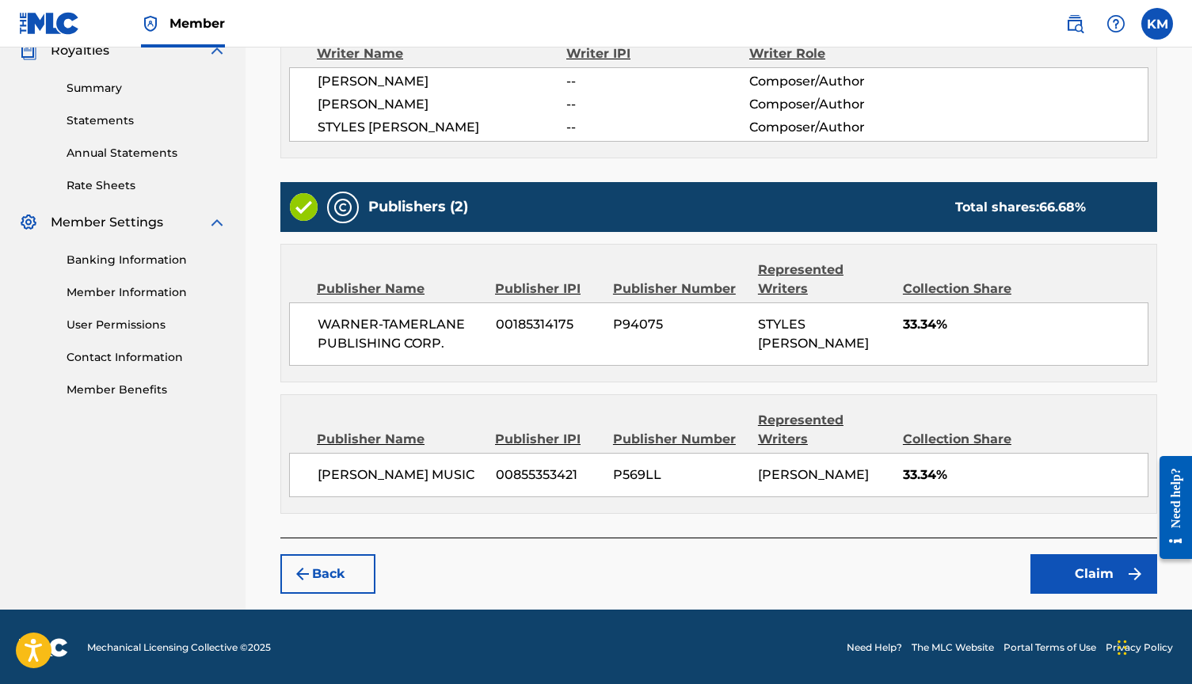
scroll to position [488, 0]
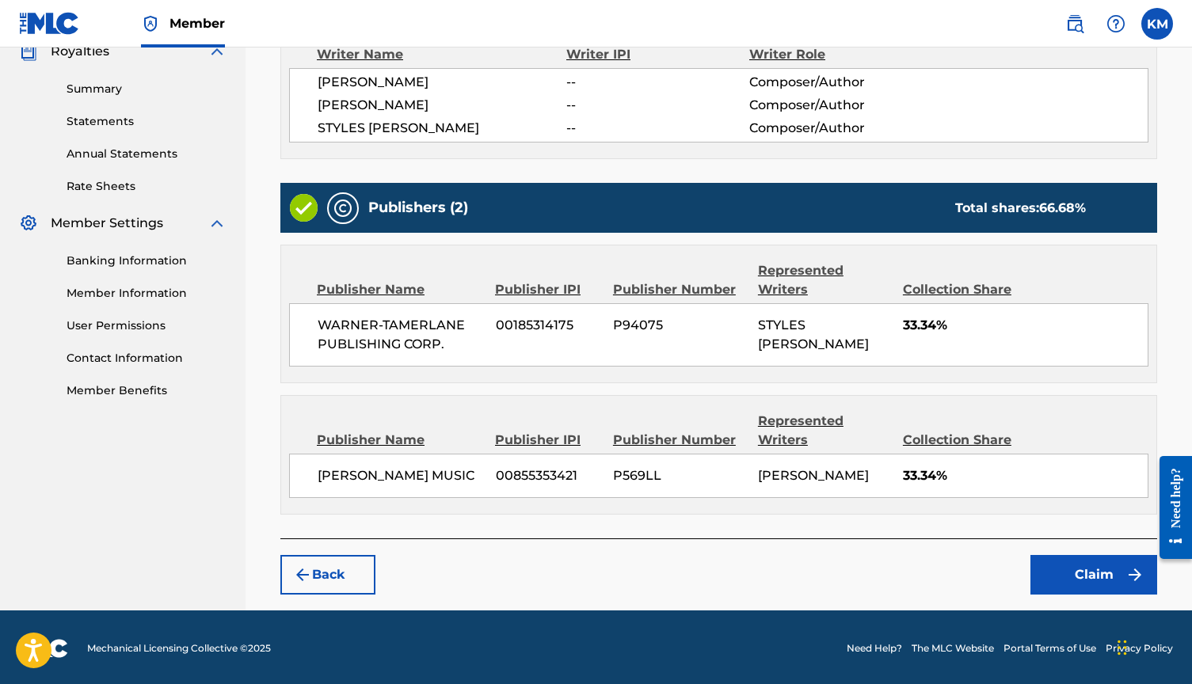
click at [1061, 577] on button "Claim" at bounding box center [1094, 575] width 127 height 40
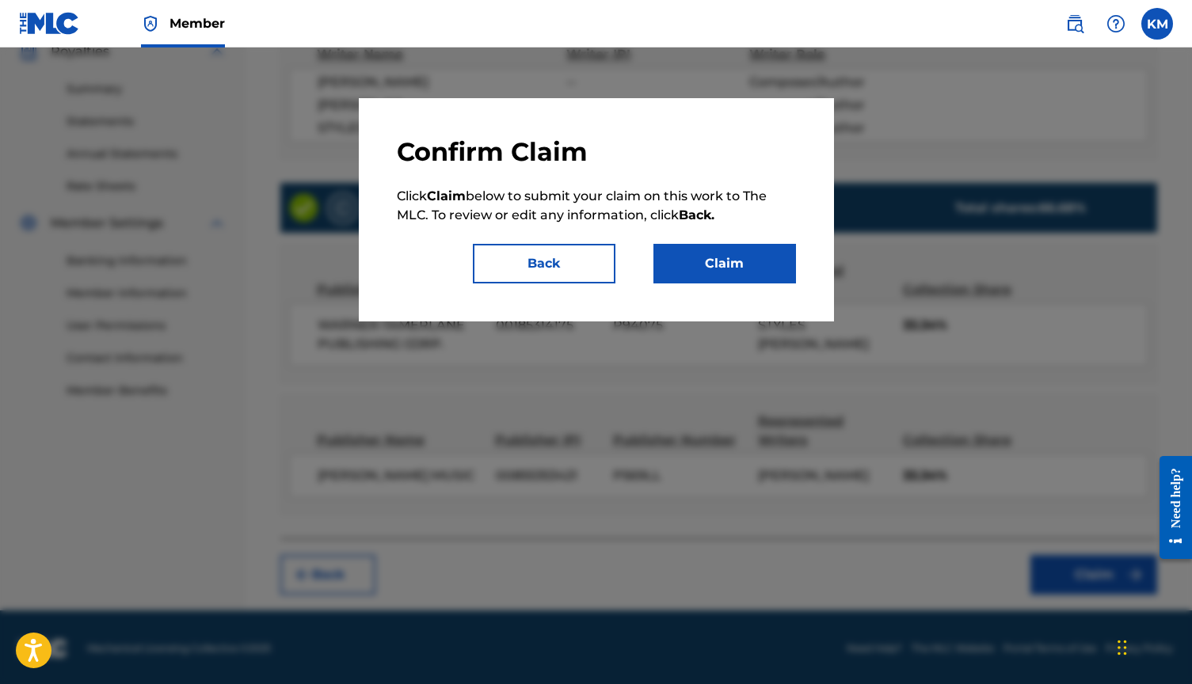
click at [752, 265] on button "Claim" at bounding box center [724, 264] width 143 height 40
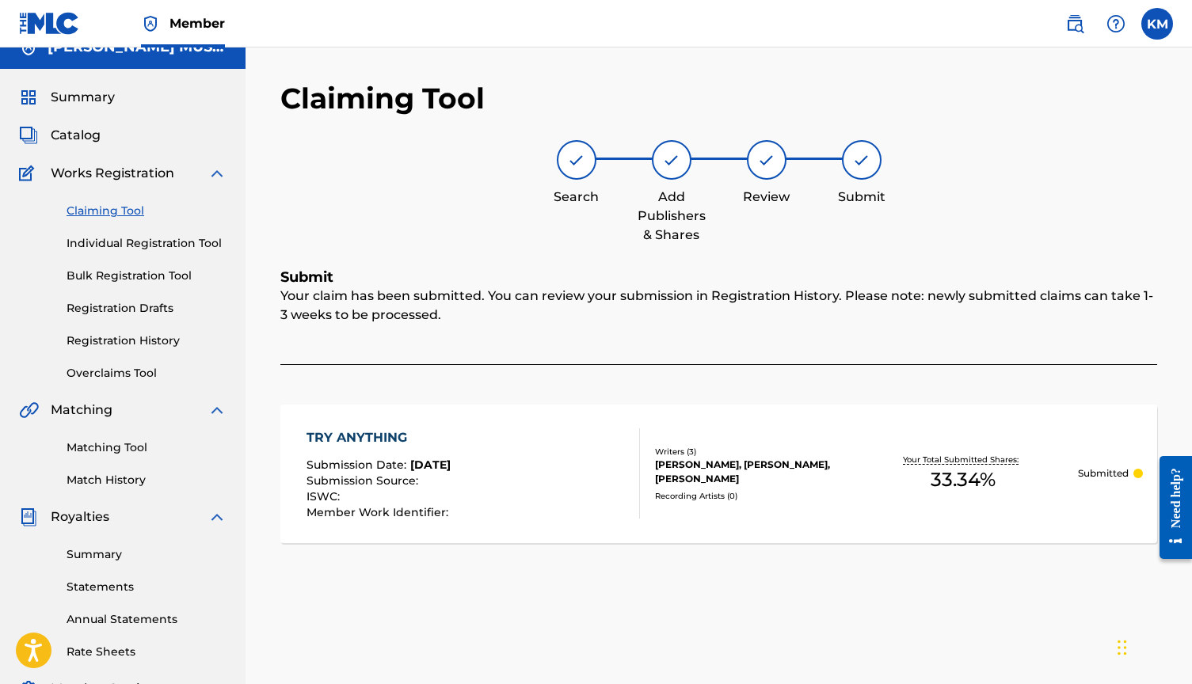
scroll to position [13, 0]
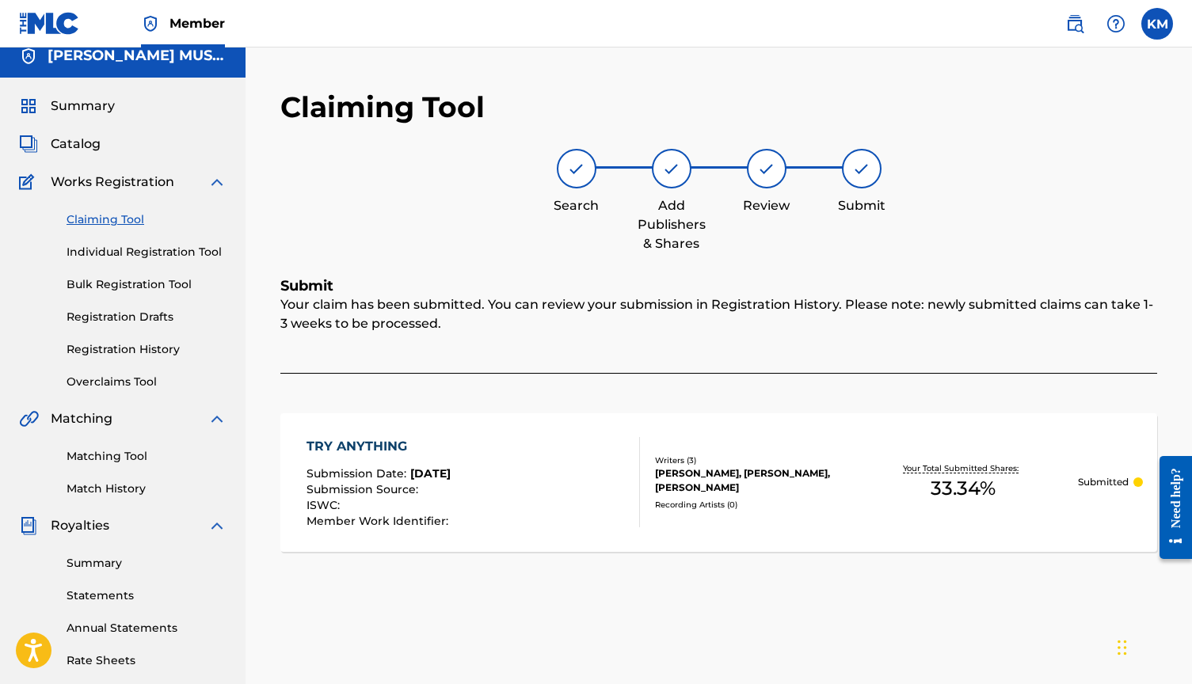
click at [120, 224] on link "Claiming Tool" at bounding box center [147, 219] width 160 height 17
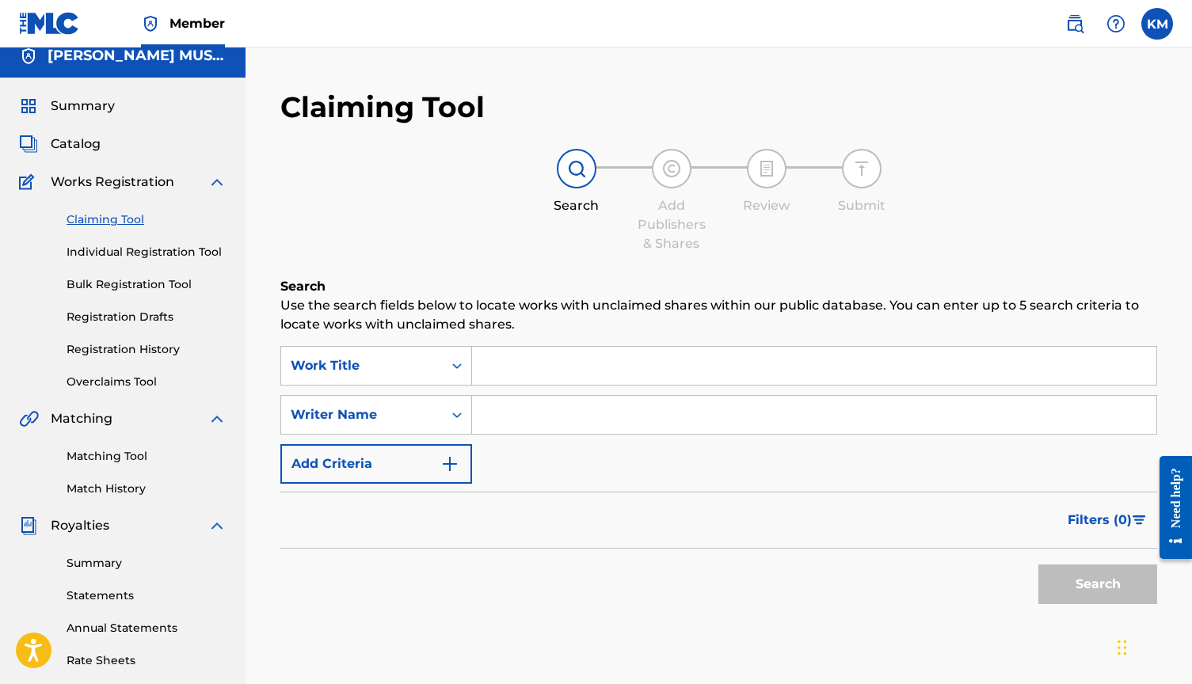
scroll to position [0, 0]
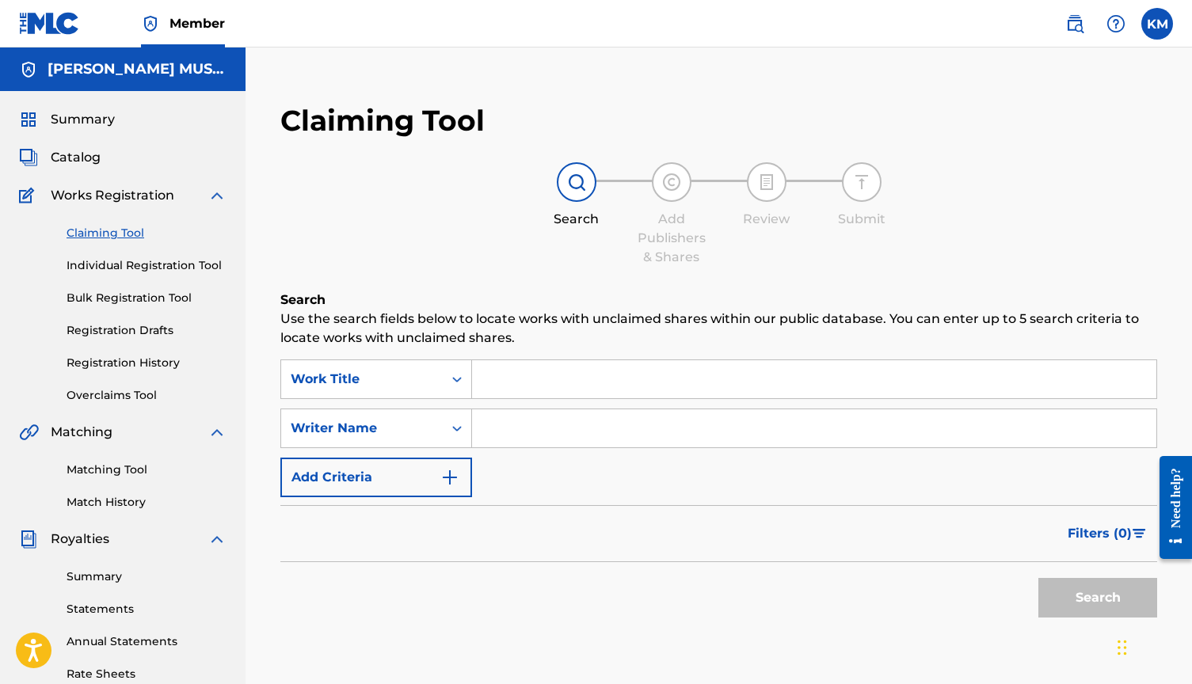
click at [535, 387] on input "Search Form" at bounding box center [814, 379] width 684 height 38
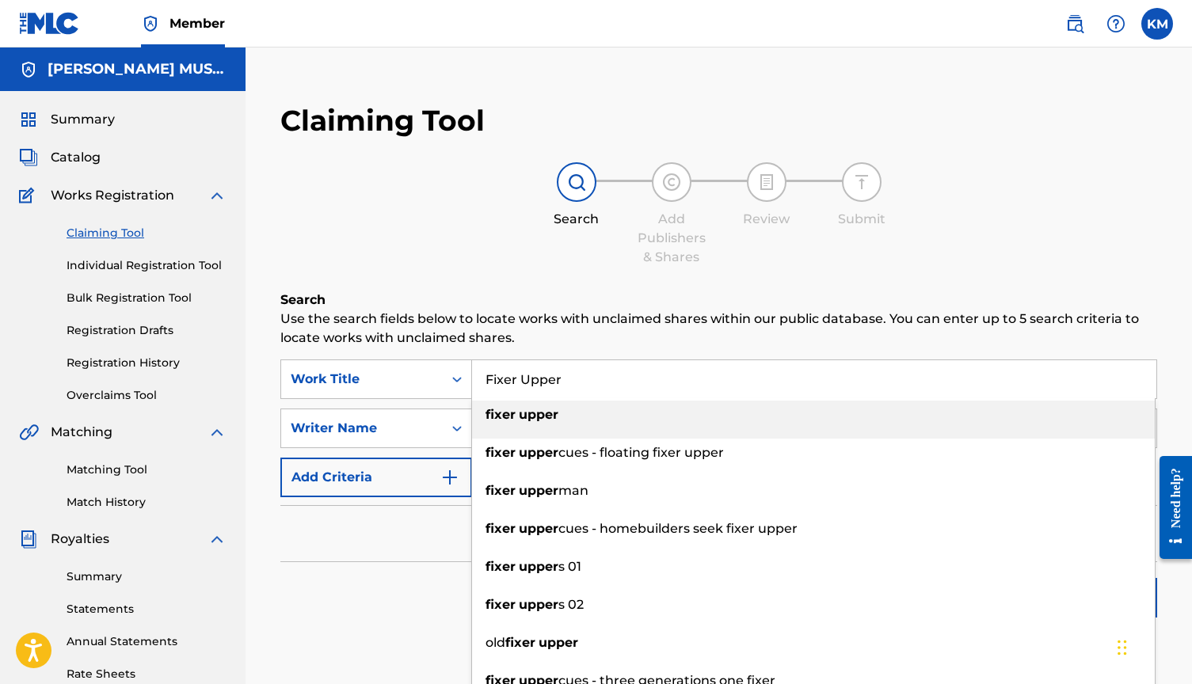
type input "fixer upper"
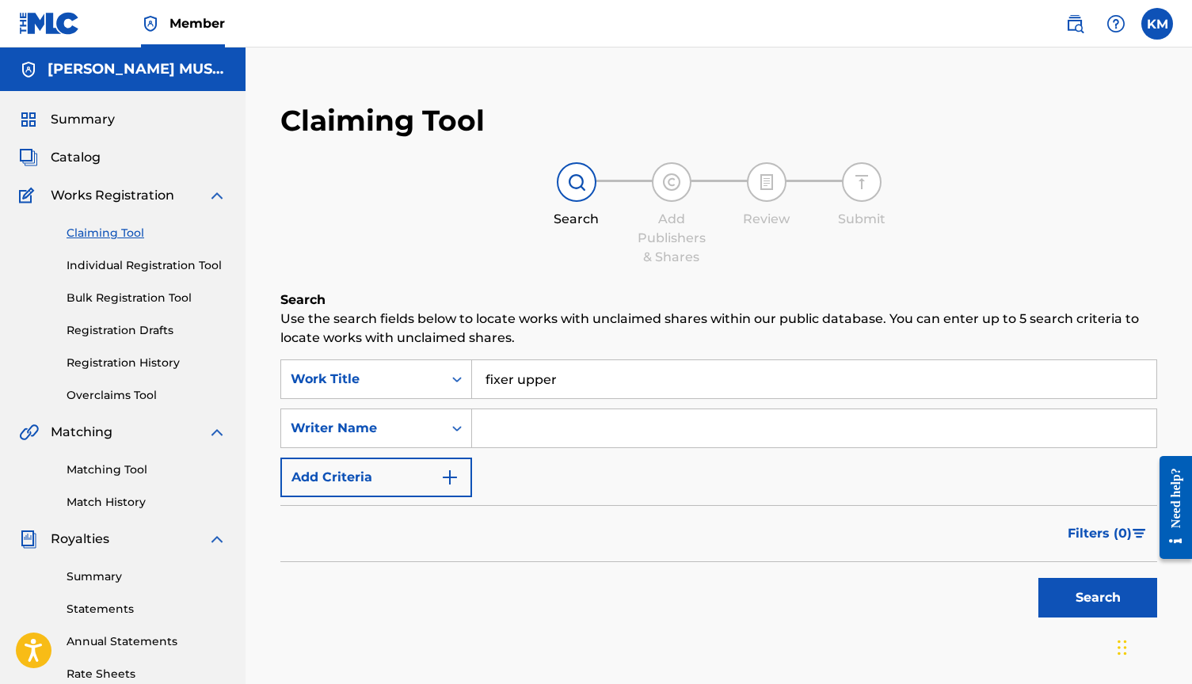
click at [546, 436] on input "Search Form" at bounding box center [814, 429] width 684 height 38
type input "[PERSON_NAME]"
click at [1084, 594] on button "Search" at bounding box center [1097, 598] width 119 height 40
click at [190, 278] on div "Claiming Tool Individual Registration Tool Bulk Registration Tool Registration …" at bounding box center [123, 304] width 208 height 199
click at [190, 266] on link "Individual Registration Tool" at bounding box center [147, 265] width 160 height 17
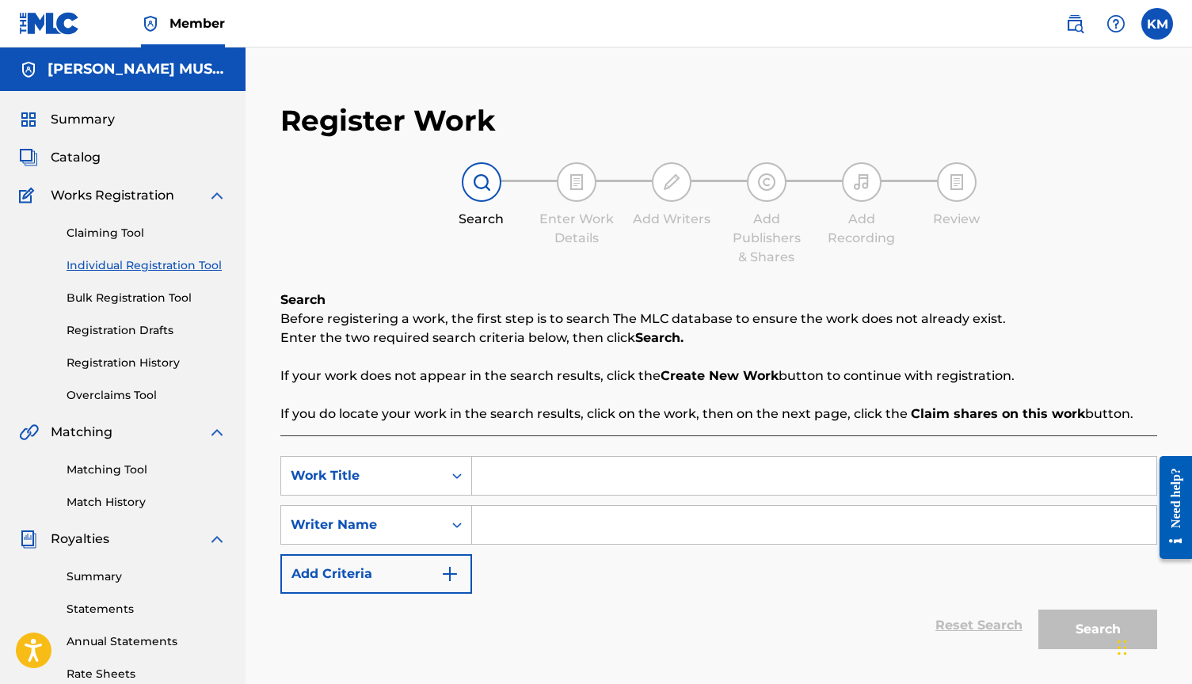
click at [531, 477] on input "Search Form" at bounding box center [814, 476] width 684 height 38
type input "Fixer Upper"
click at [531, 530] on input "Search Form" at bounding box center [814, 525] width 684 height 38
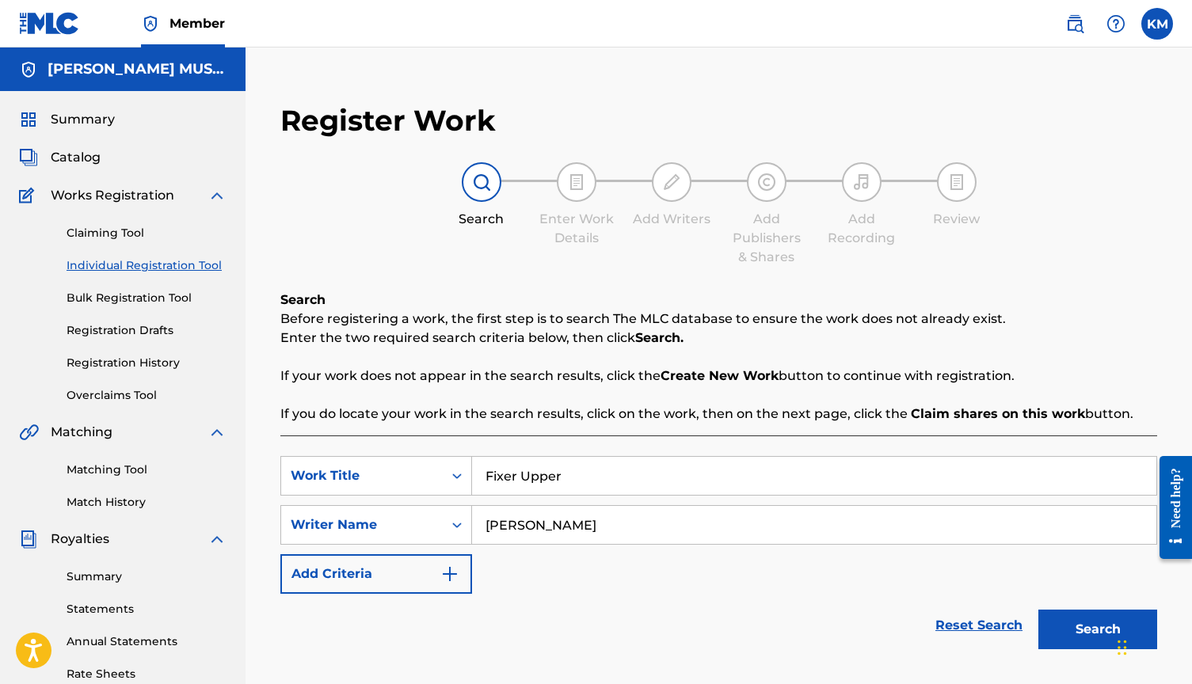
type input "[PERSON_NAME]"
click at [1099, 628] on button "Search" at bounding box center [1097, 630] width 119 height 40
click at [146, 225] on link "Claiming Tool" at bounding box center [147, 233] width 160 height 17
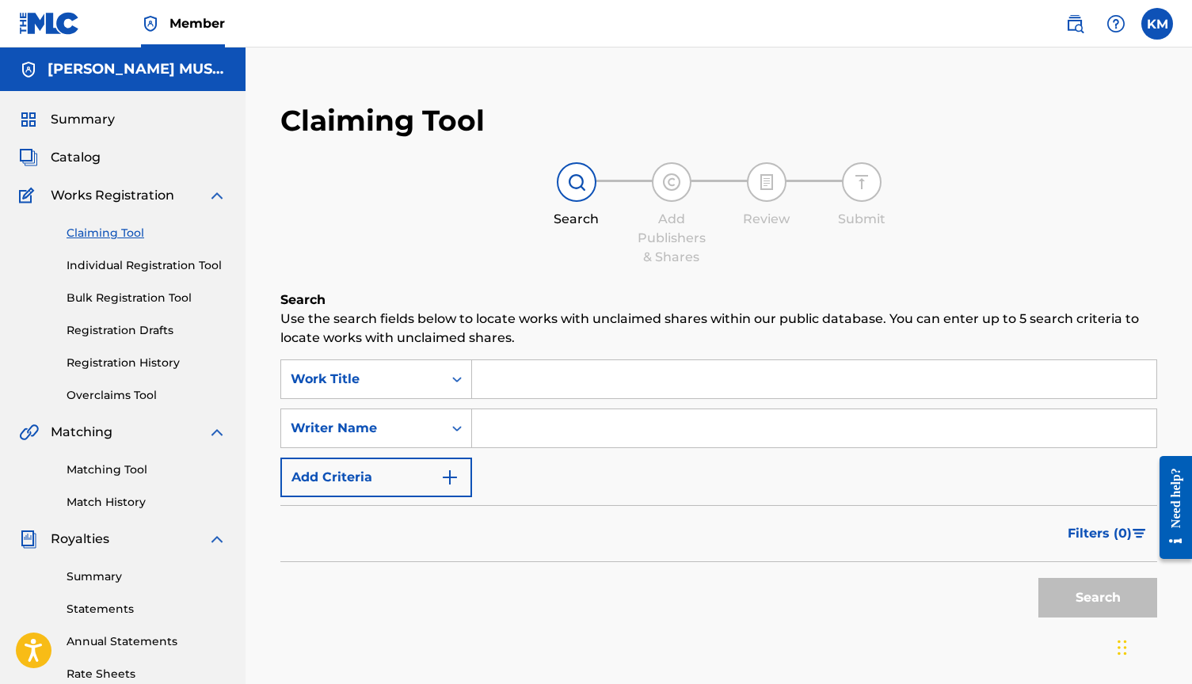
click at [535, 396] on input "Search Form" at bounding box center [814, 379] width 684 height 38
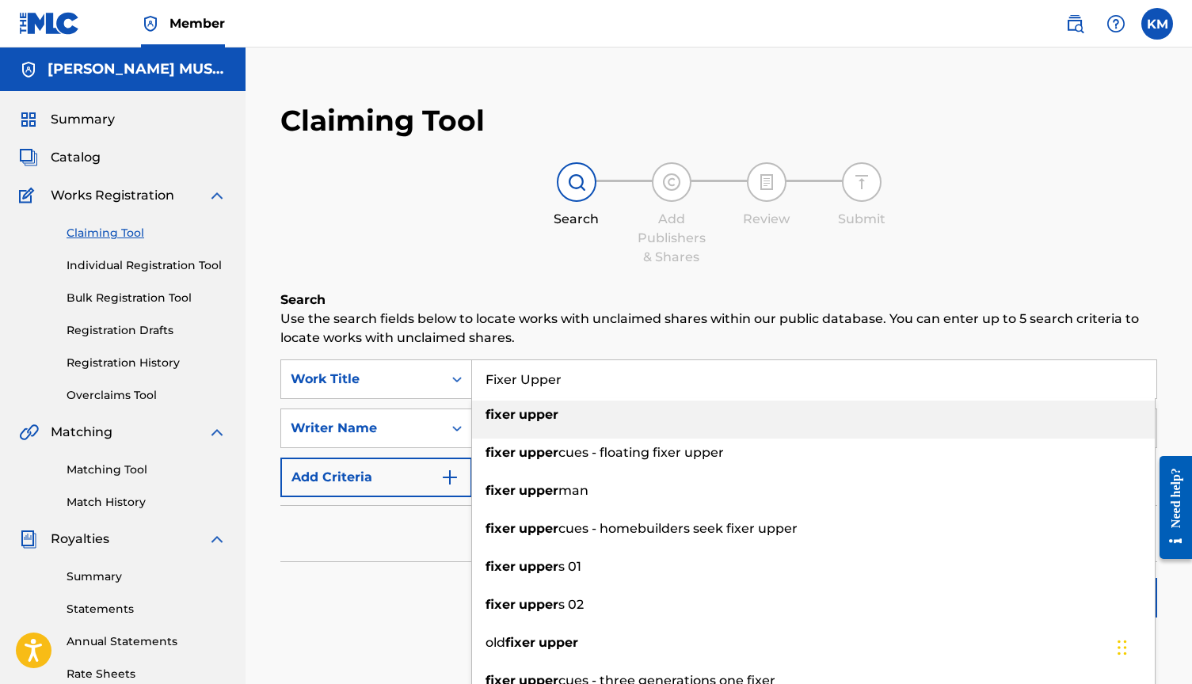
type input "Fixer Upper"
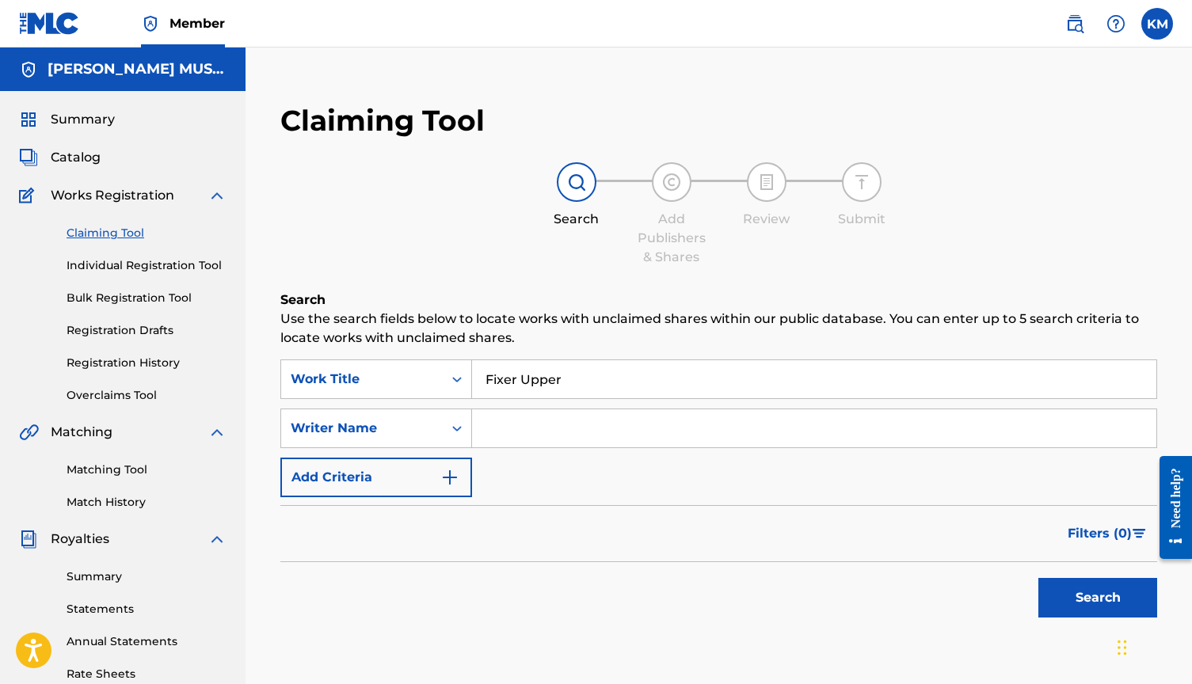
click at [532, 429] on input "Search Form" at bounding box center [814, 429] width 684 height 38
type input "[PERSON_NAME]"
click at [1065, 596] on button "Search" at bounding box center [1097, 598] width 119 height 40
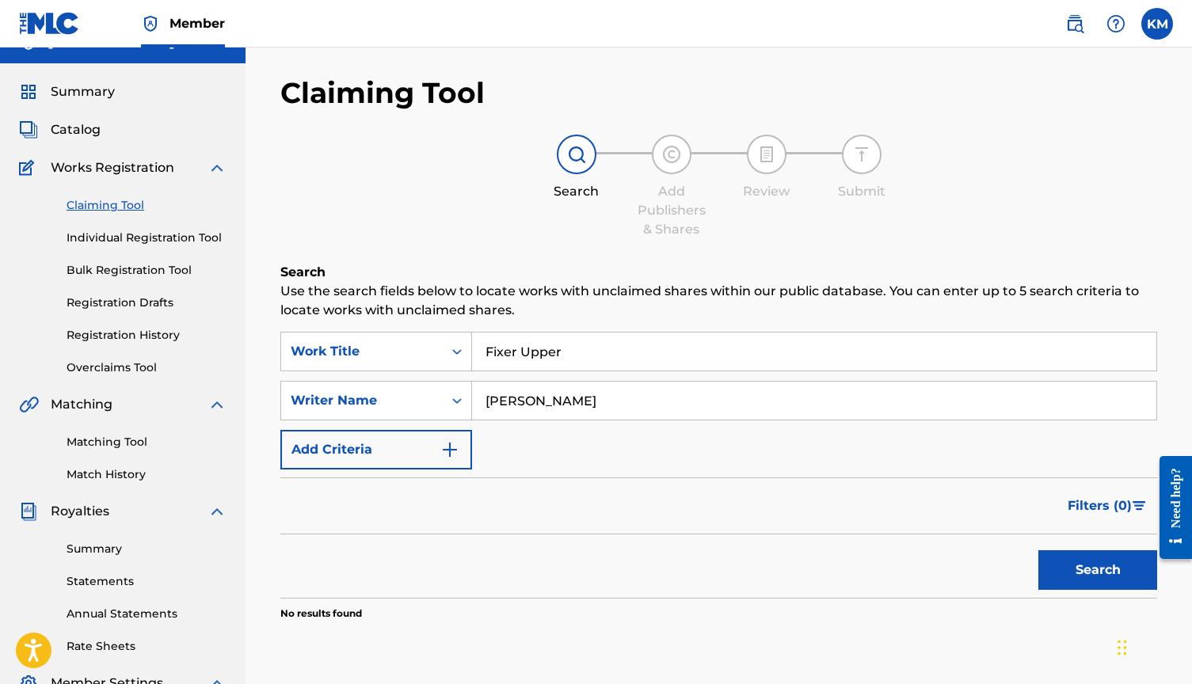
scroll to position [24, 0]
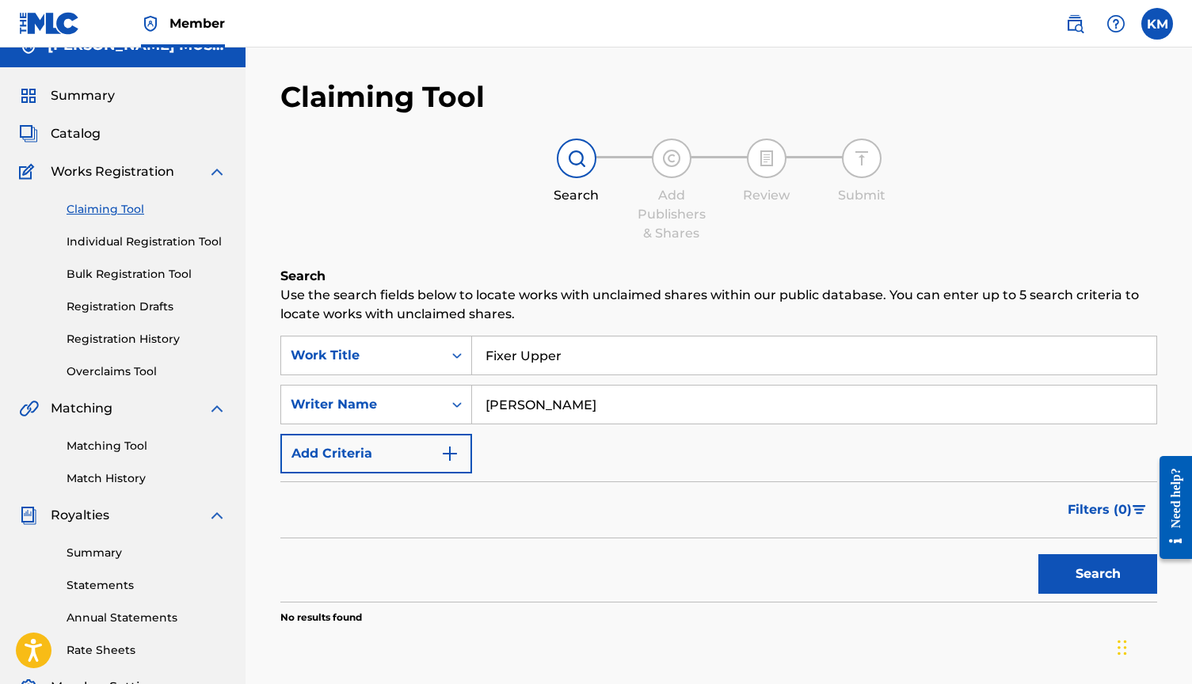
click at [140, 448] on link "Matching Tool" at bounding box center [147, 446] width 160 height 17
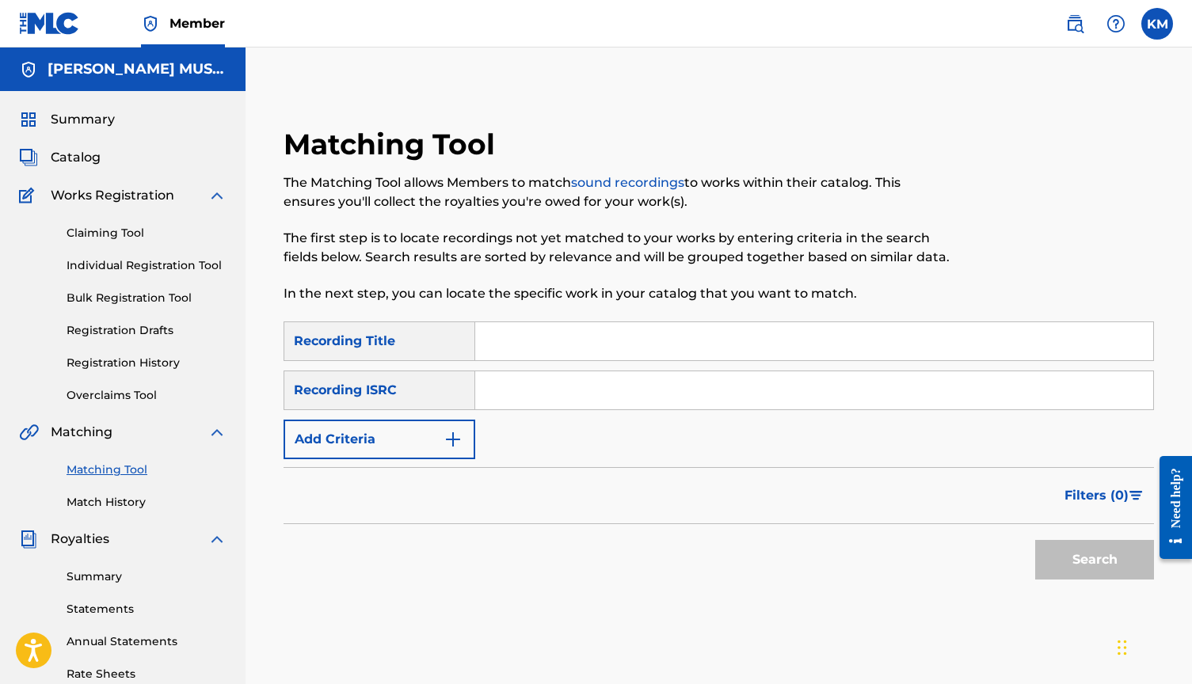
click at [532, 324] on input "Search Form" at bounding box center [814, 341] width 678 height 38
type input "Fixer Upper"
click at [1092, 524] on div "Search" at bounding box center [1090, 555] width 127 height 63
click at [1092, 562] on button "Search" at bounding box center [1094, 560] width 119 height 40
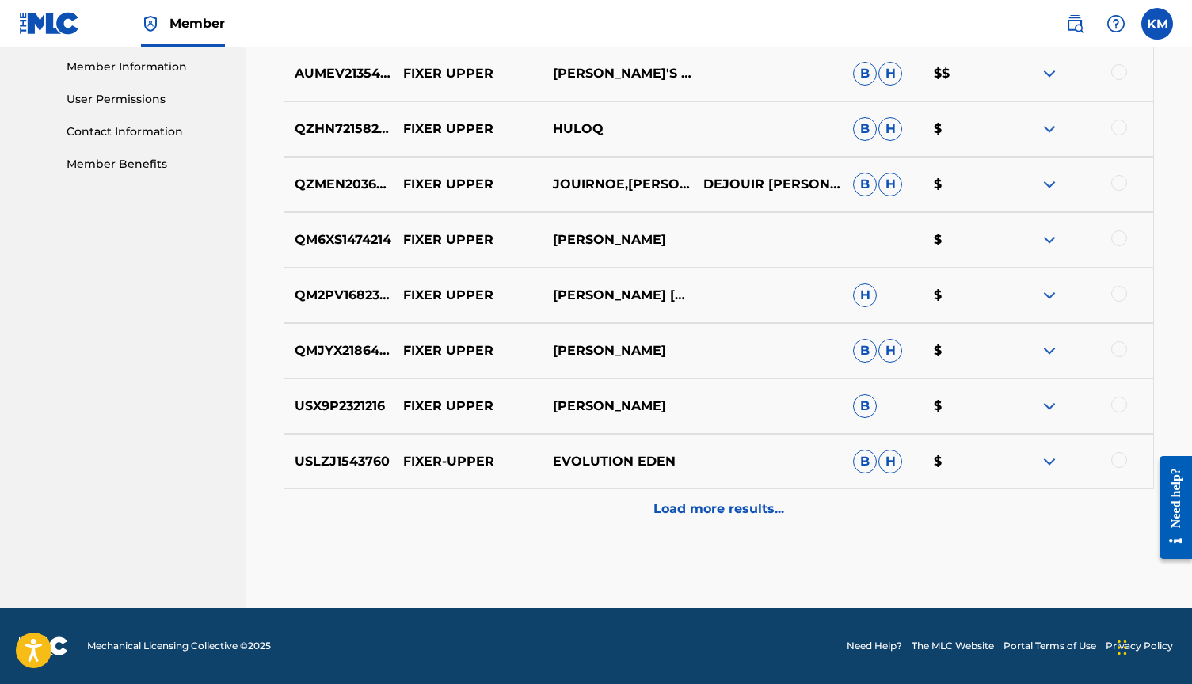
click at [763, 510] on p "Load more results..." at bounding box center [718, 509] width 131 height 19
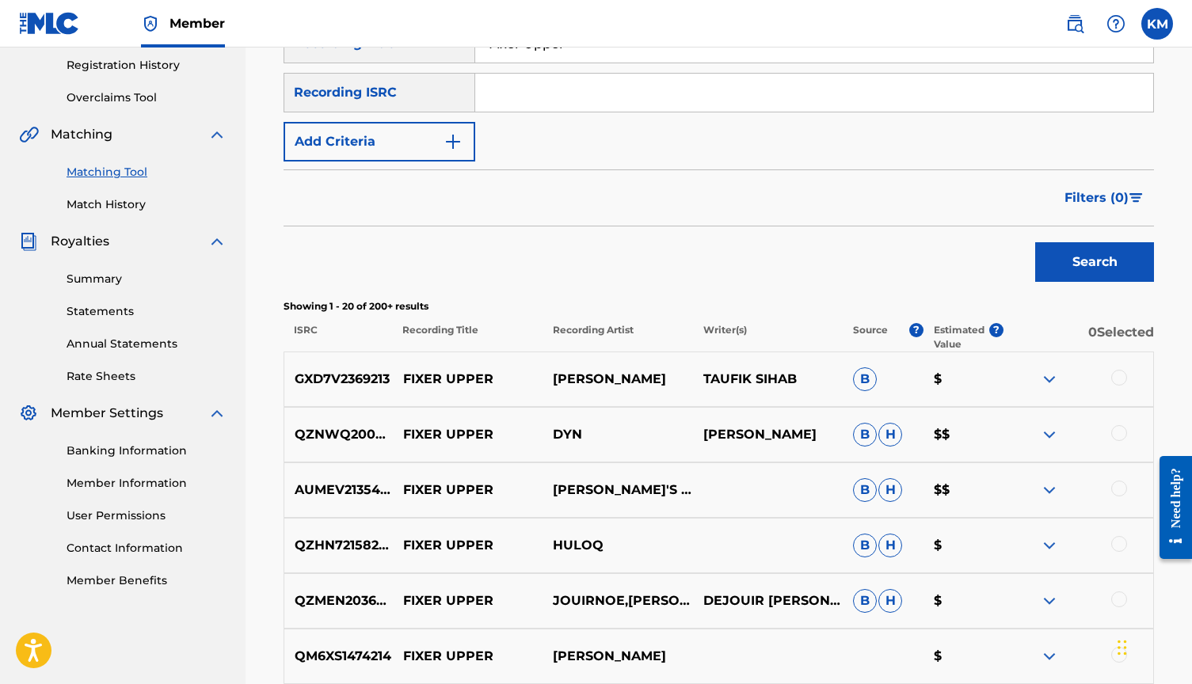
click at [788, 412] on div "QZNWQ2002544 FIXER UPPER DYN [PERSON_NAME] $$" at bounding box center [719, 434] width 871 height 55
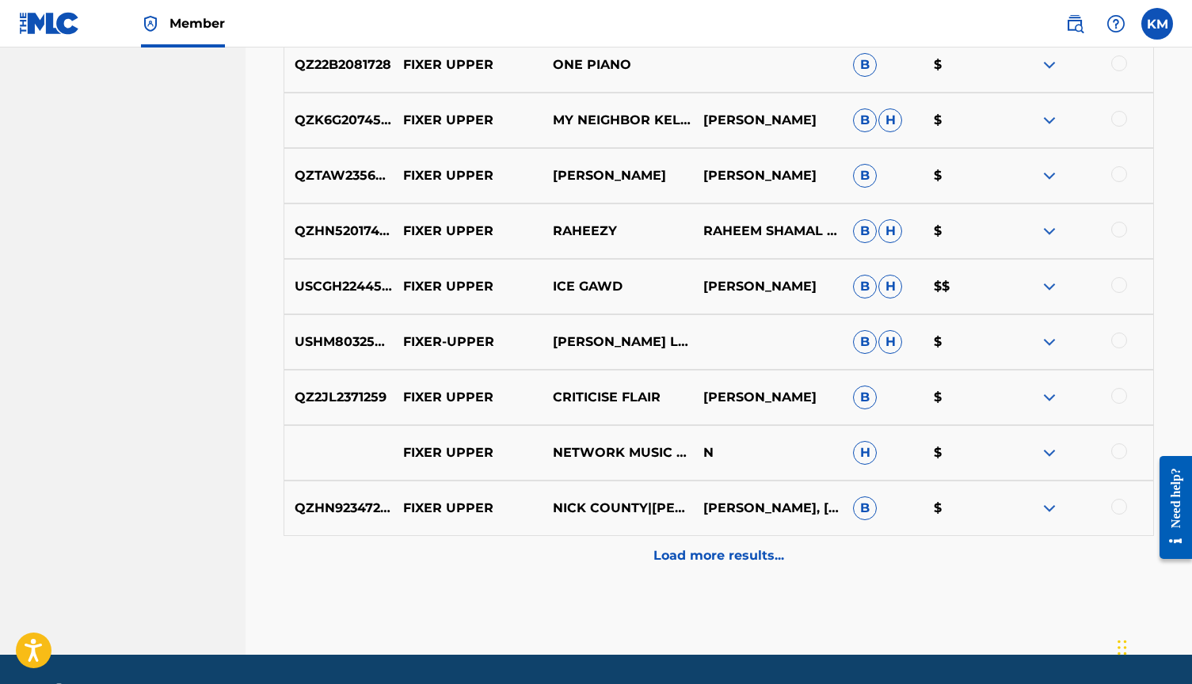
click at [712, 573] on div "Load more results..." at bounding box center [719, 556] width 871 height 40
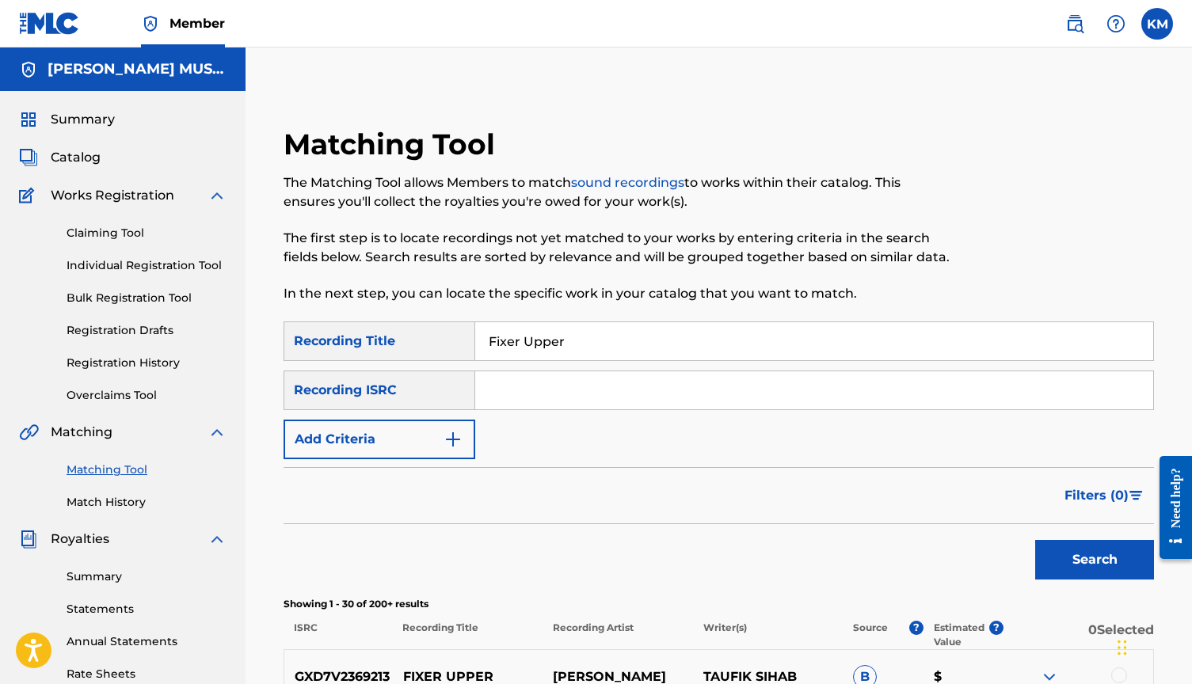
scroll to position [0, 0]
click at [532, 384] on input "Search Form" at bounding box center [814, 390] width 678 height 38
paste input "QT4K32599259"
type input "QT4K32599259"
click at [1057, 546] on button "Search" at bounding box center [1094, 560] width 119 height 40
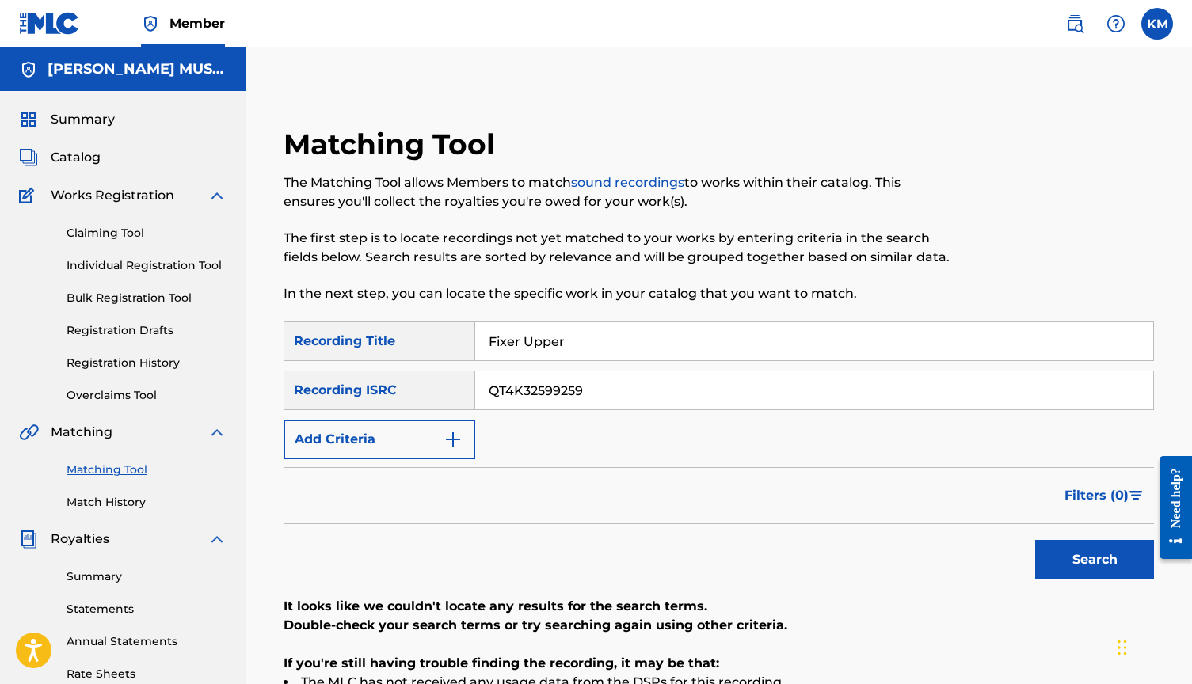
click at [134, 227] on link "Claiming Tool" at bounding box center [147, 233] width 160 height 17
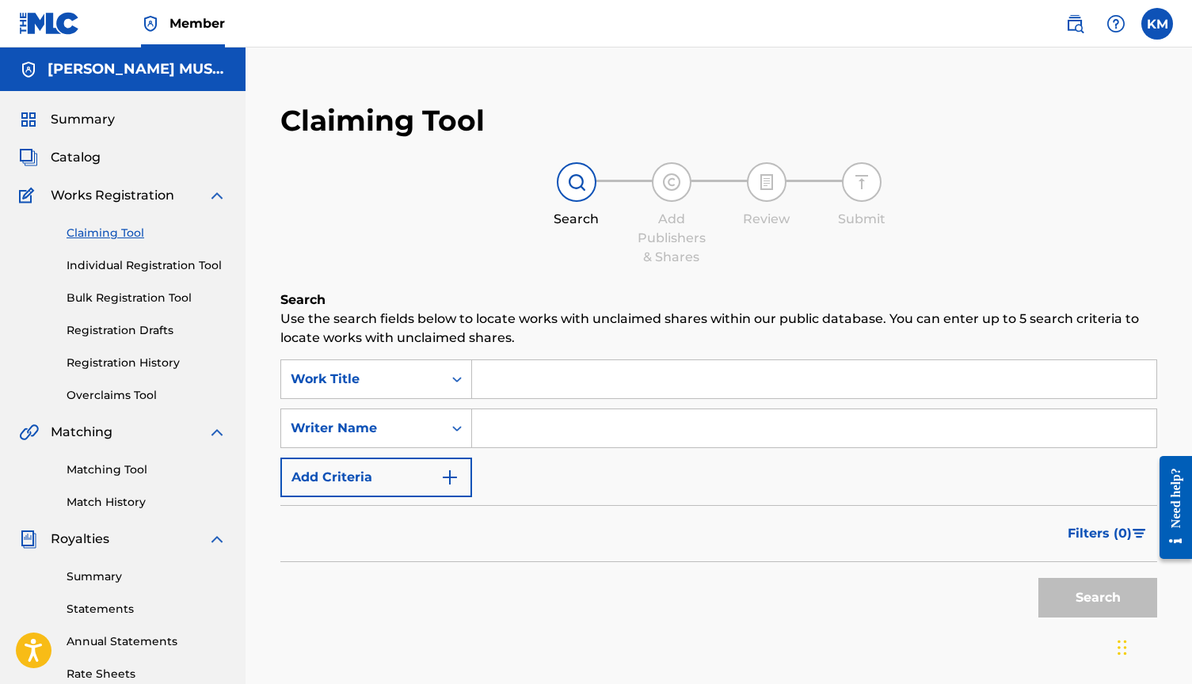
click at [140, 391] on link "Overclaims Tool" at bounding box center [147, 395] width 160 height 17
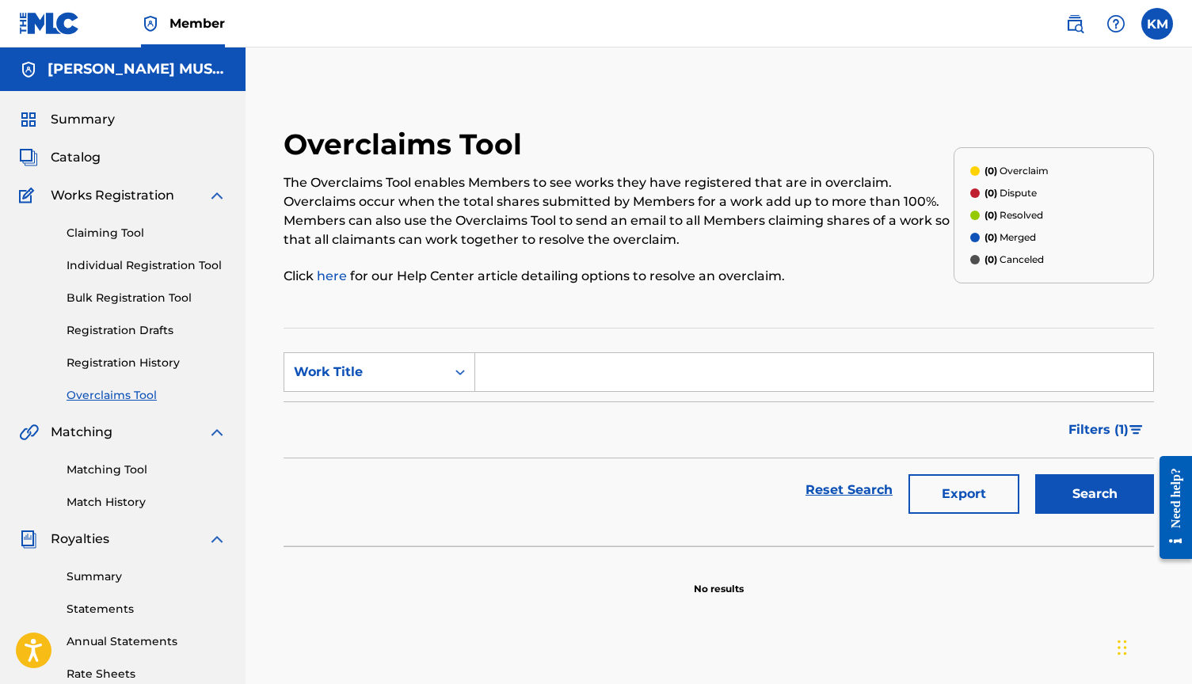
click at [81, 162] on span "Catalog" at bounding box center [76, 157] width 50 height 19
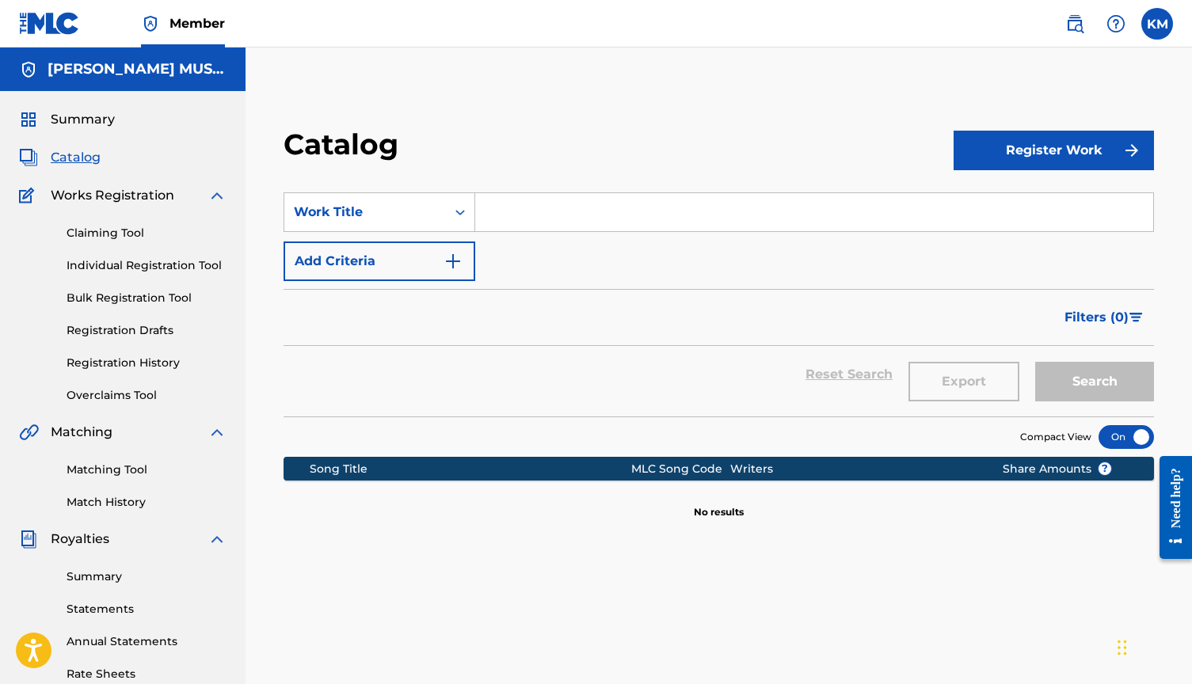
click at [90, 113] on span "Summary" at bounding box center [83, 119] width 64 height 19
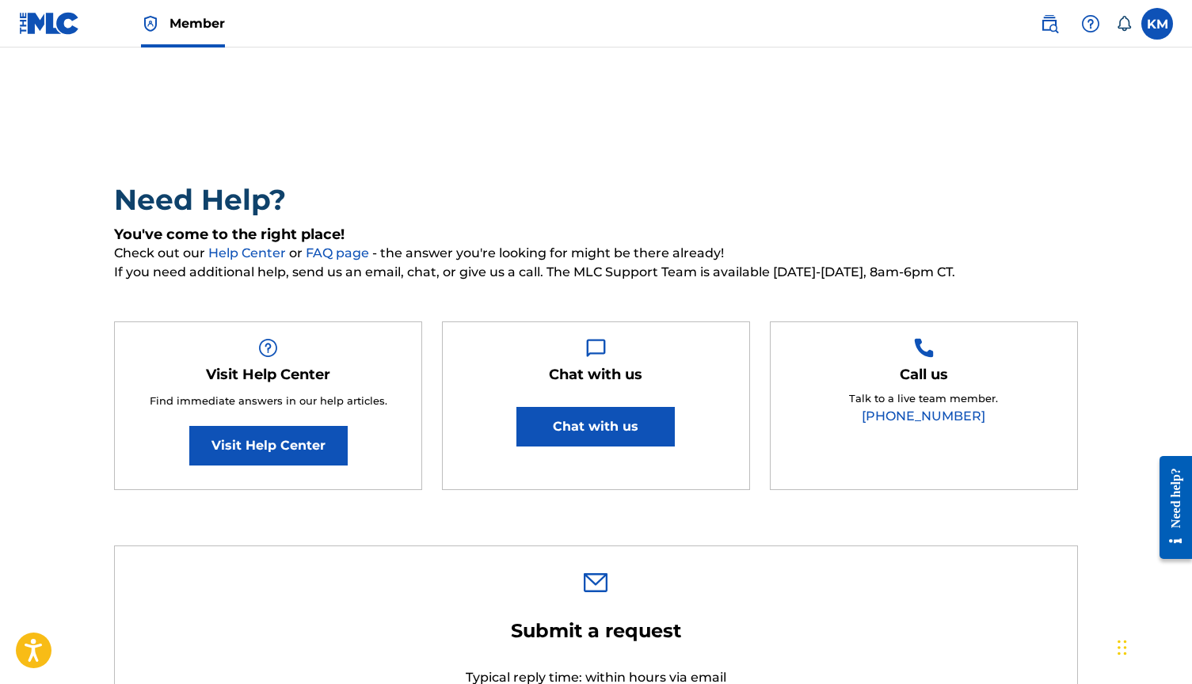
scroll to position [138, 0]
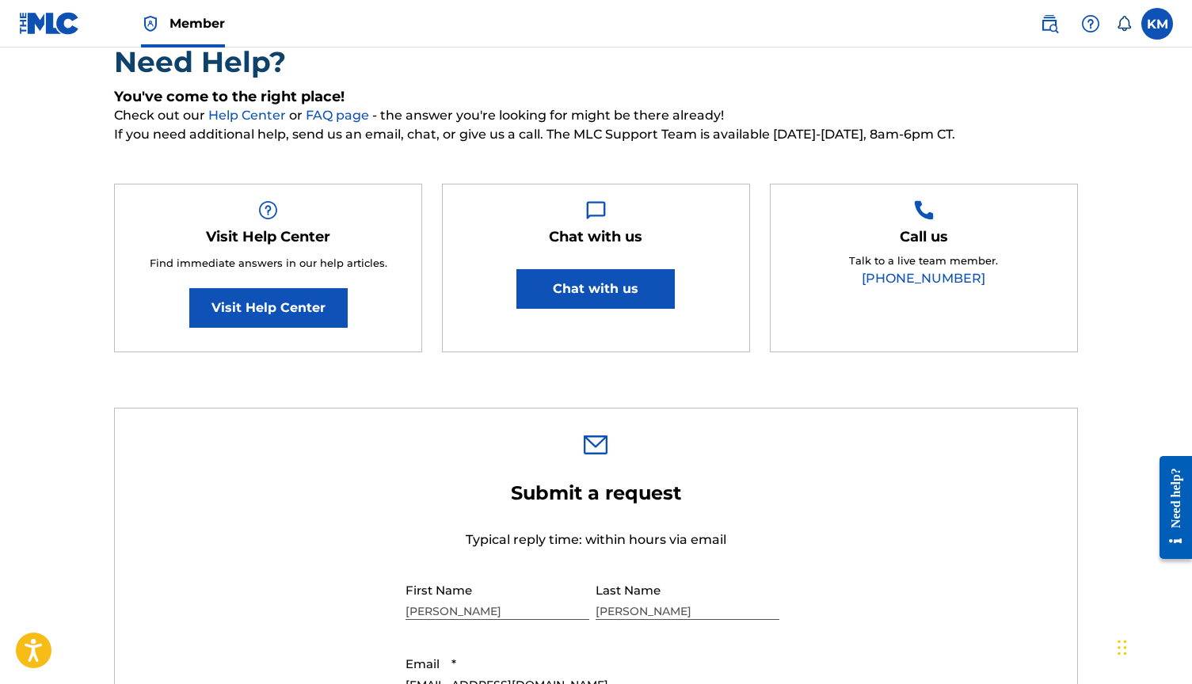
click at [585, 285] on button "Chat with us" at bounding box center [595, 289] width 158 height 40
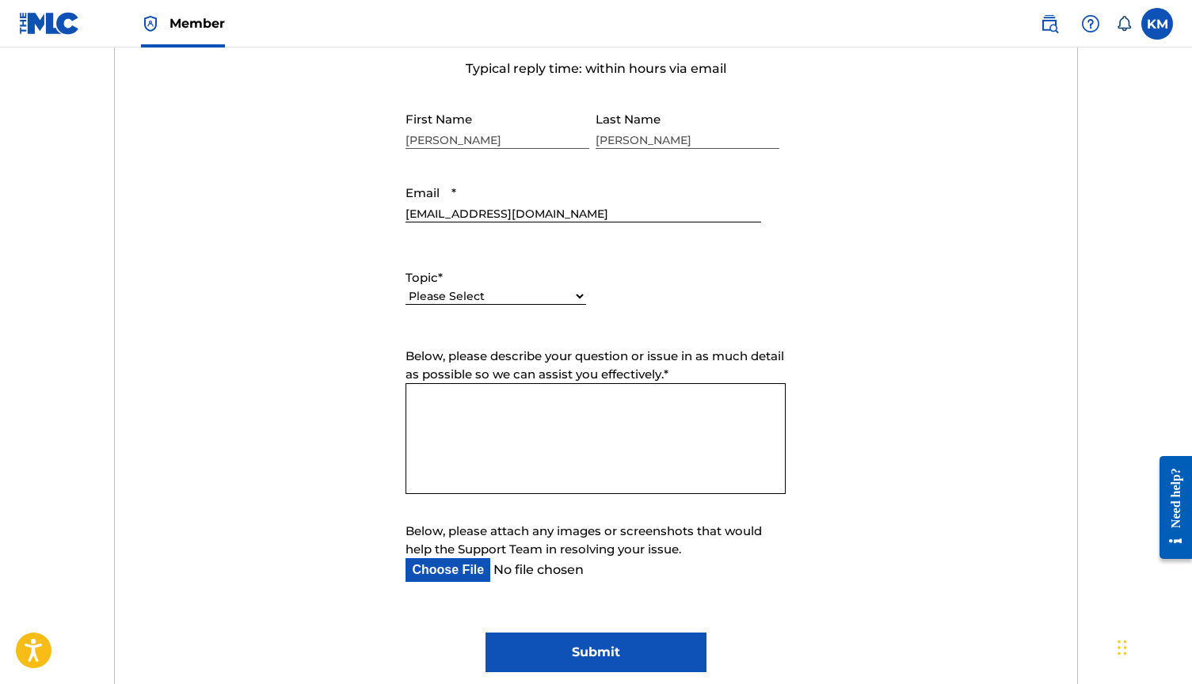
scroll to position [610, 0]
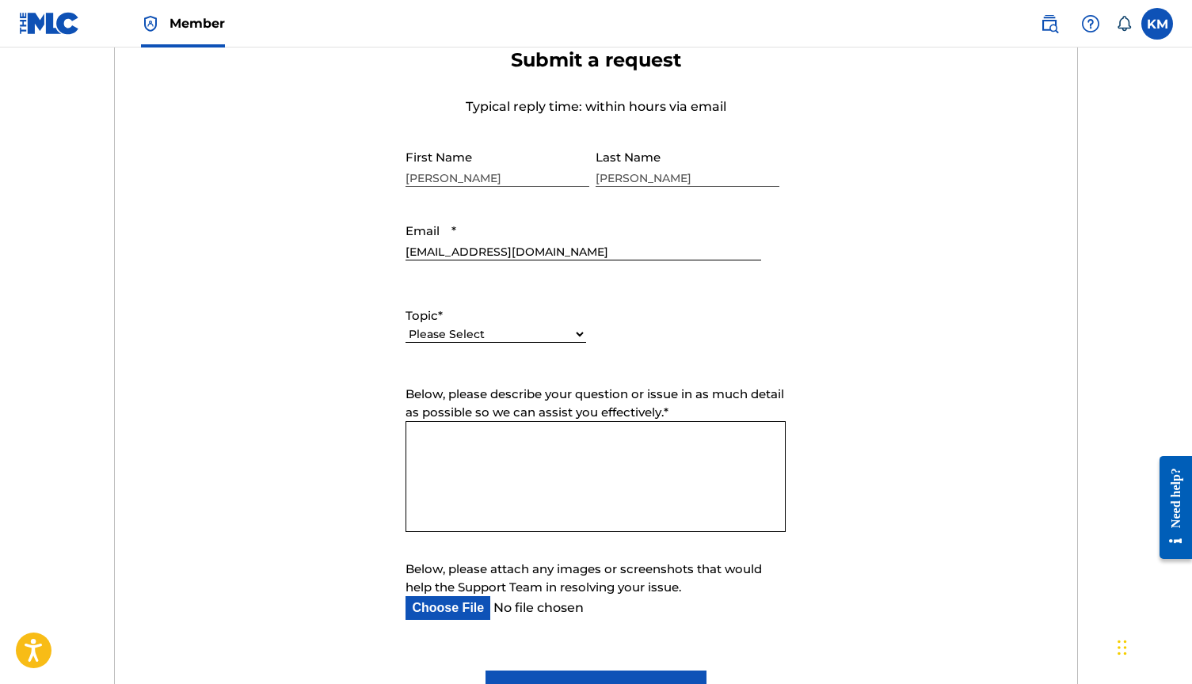
scroll to position [576, 0]
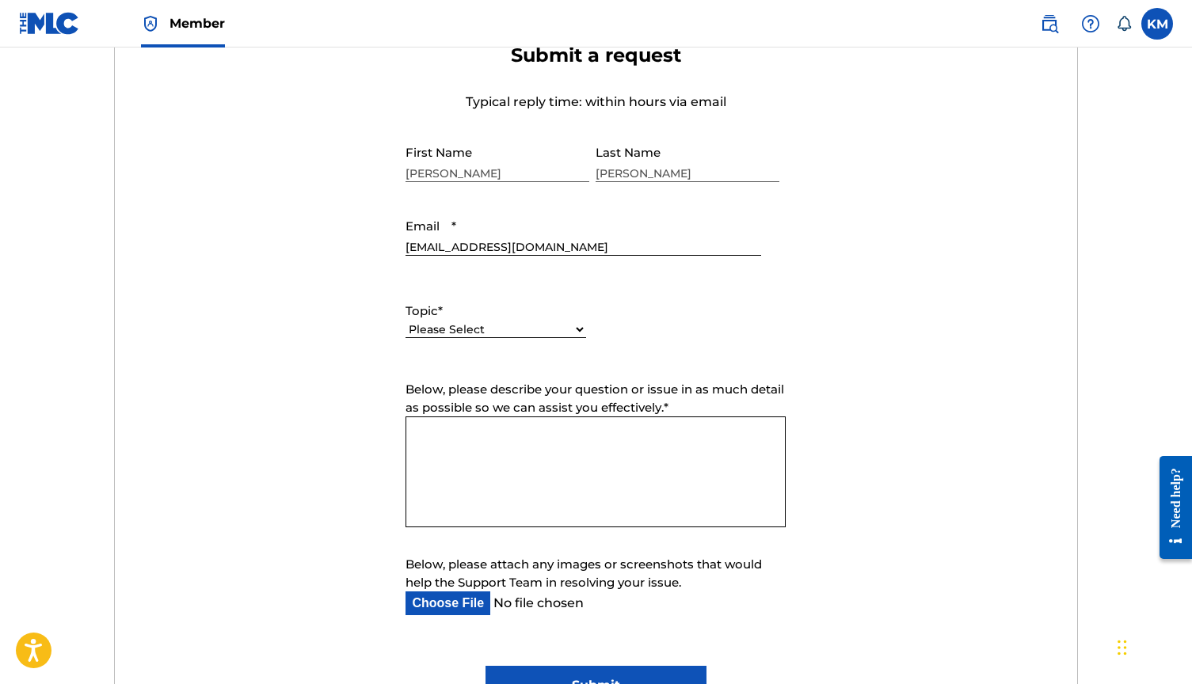
select select "I need help with managing my catalog"
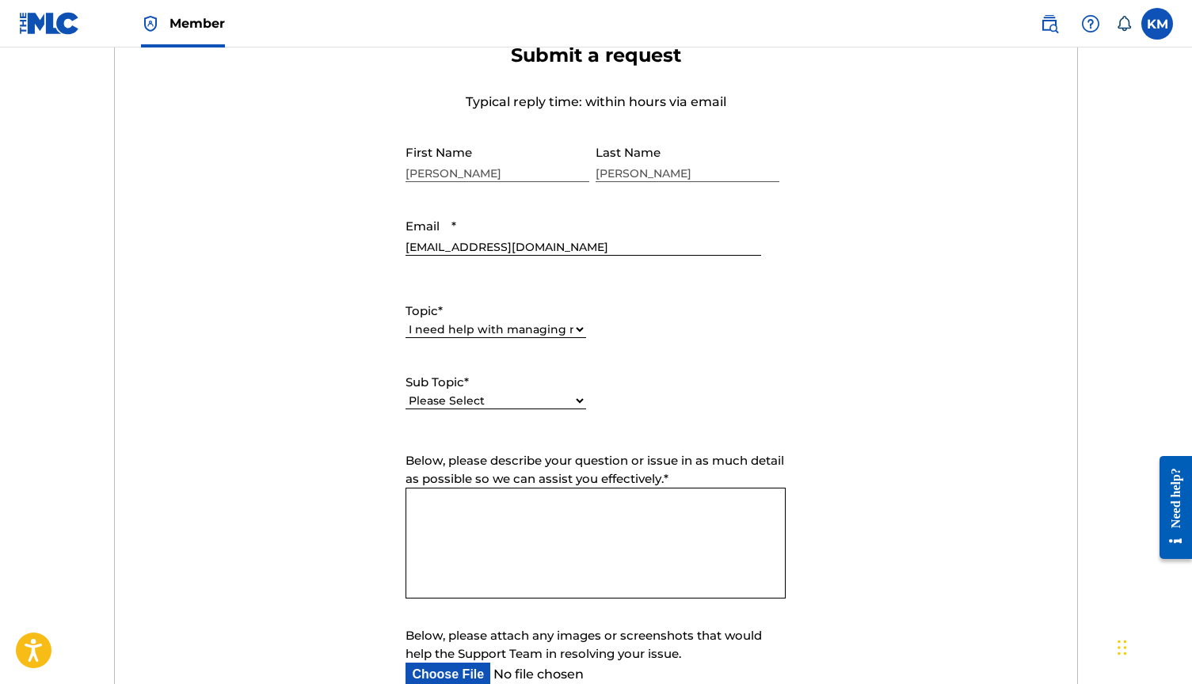
click at [539, 472] on span "Below, please describe your question or issue in as much detail as possible so …" at bounding box center [595, 469] width 379 height 33
click at [539, 488] on textarea "Below, please describe your question or issue in as much detail as possible so …" at bounding box center [596, 543] width 380 height 111
click at [539, 472] on span "Below, please describe your question or issue in as much detail as possible so …" at bounding box center [595, 469] width 379 height 33
click at [539, 488] on textarea "Below, please describe your question or issue in as much detail as possible so …" at bounding box center [596, 543] width 380 height 111
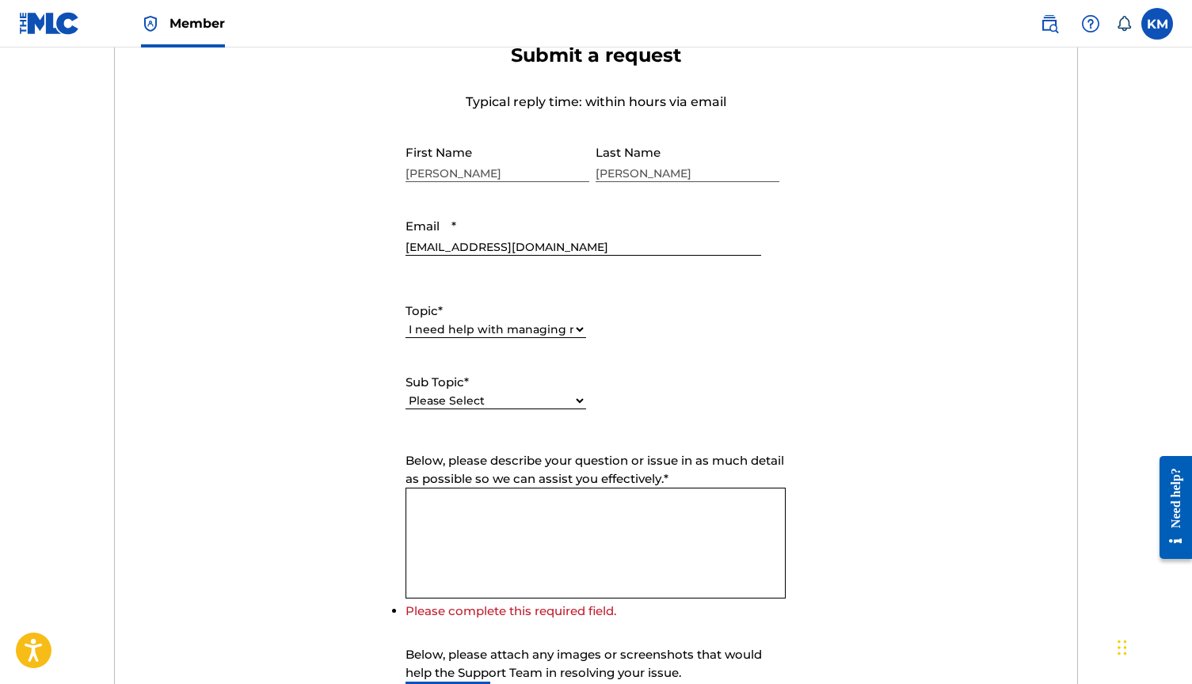
select select "I need help with a conflict or overclaim"
click at [537, 541] on textarea "Below, please describe your question or issue in as much detail as possible so …" at bounding box center [596, 543] width 380 height 111
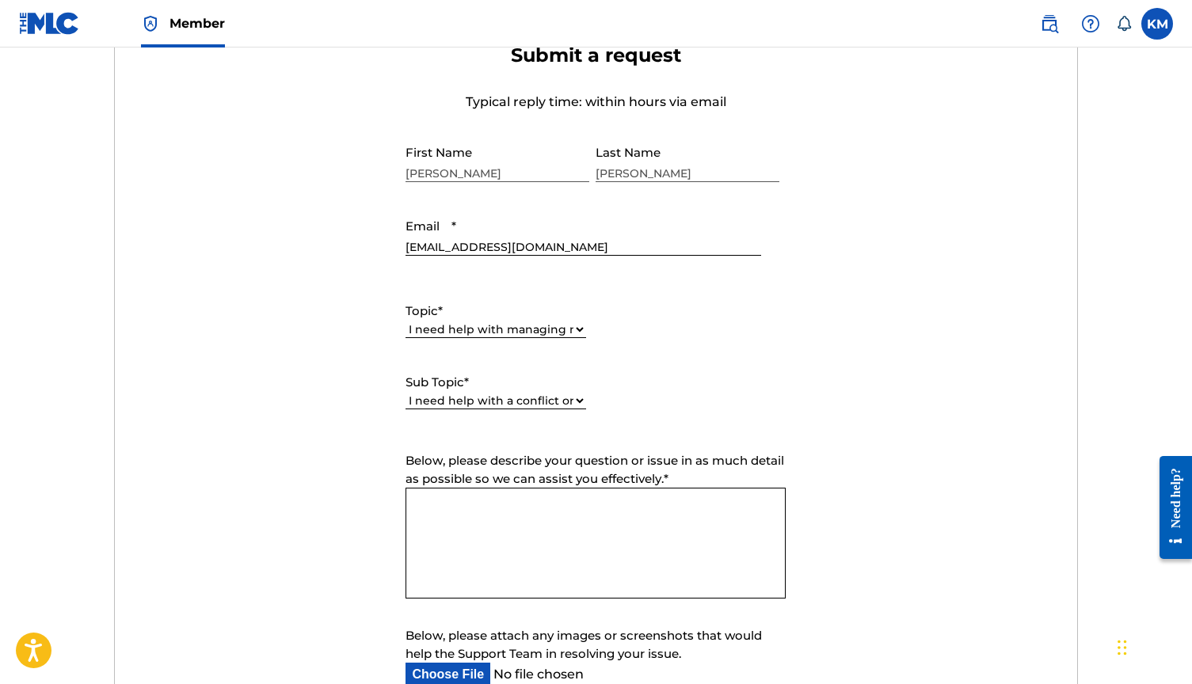
type textarea "i"
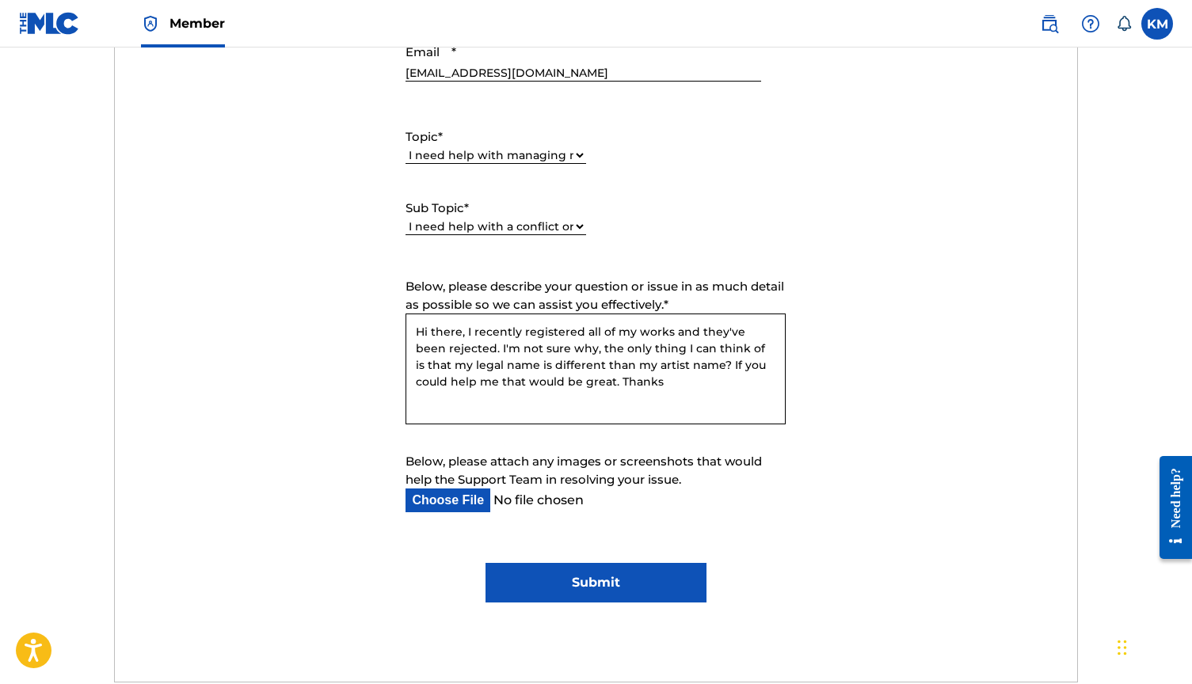
scroll to position [760, 0]
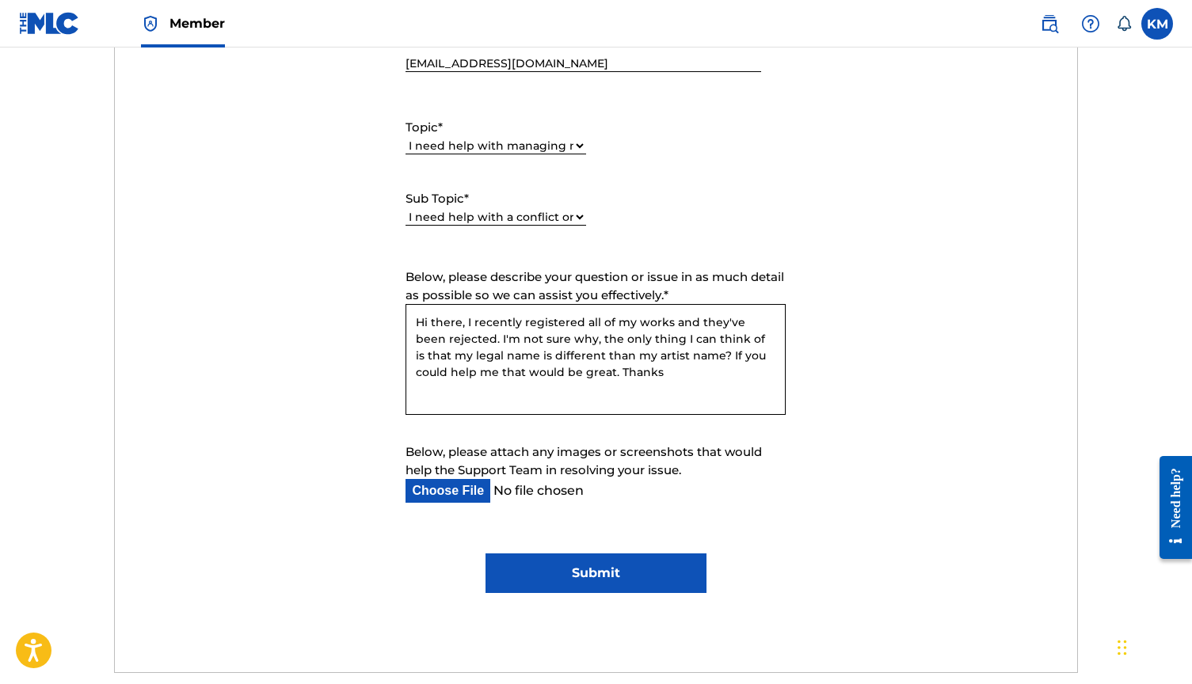
type textarea "Hi there, I recently registered all of my works and they've been rejected. I'm …"
click at [576, 581] on input "Submit" at bounding box center [596, 574] width 221 height 40
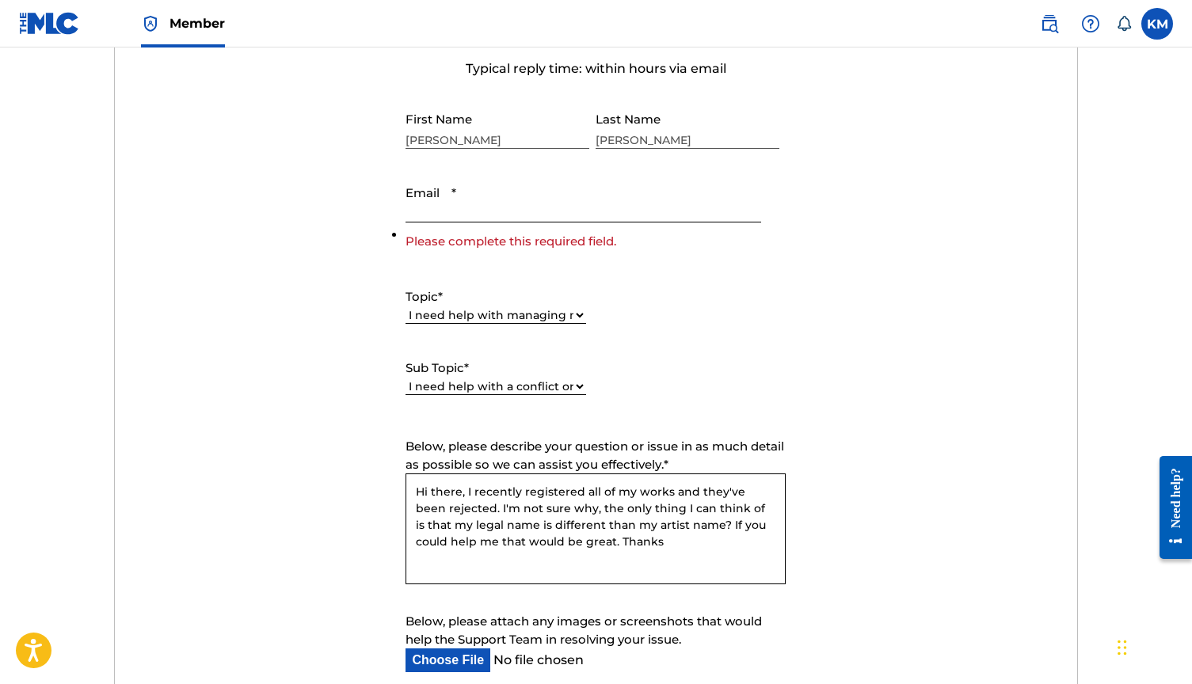
scroll to position [609, 0]
click at [546, 209] on input "Email *" at bounding box center [583, 199] width 355 height 45
type input "[EMAIL_ADDRESS][DOMAIN_NAME]"
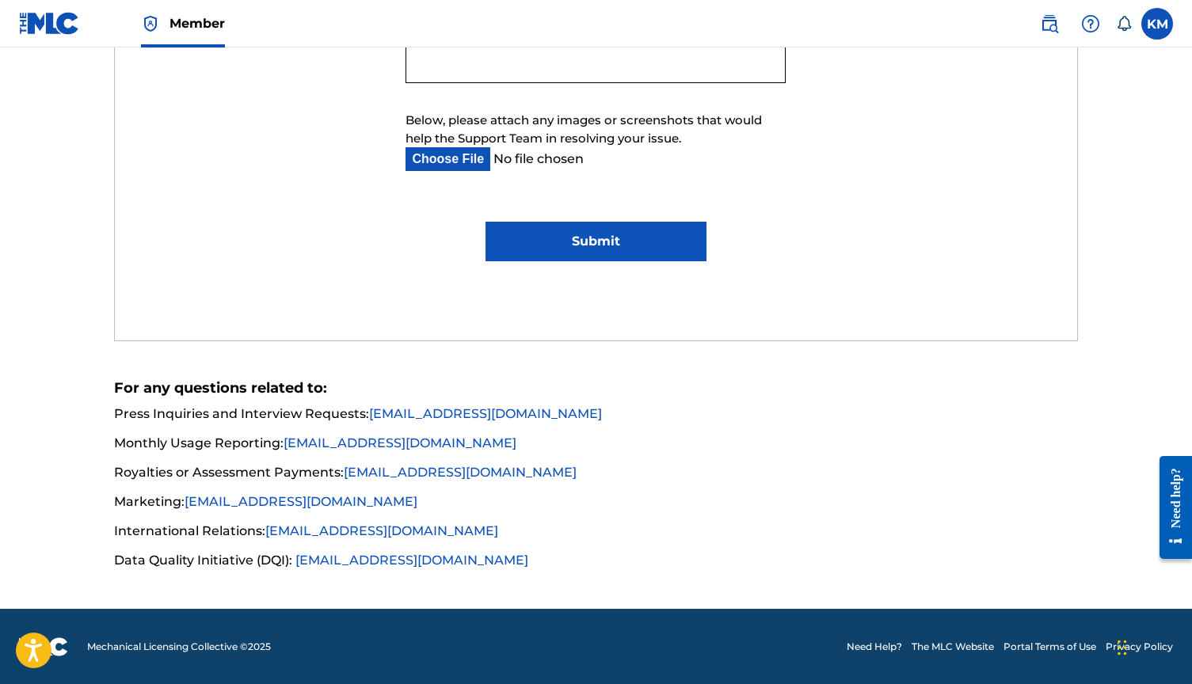
click at [618, 254] on input "Submit" at bounding box center [596, 242] width 221 height 40
